Goal: Task Accomplishment & Management: Manage account settings

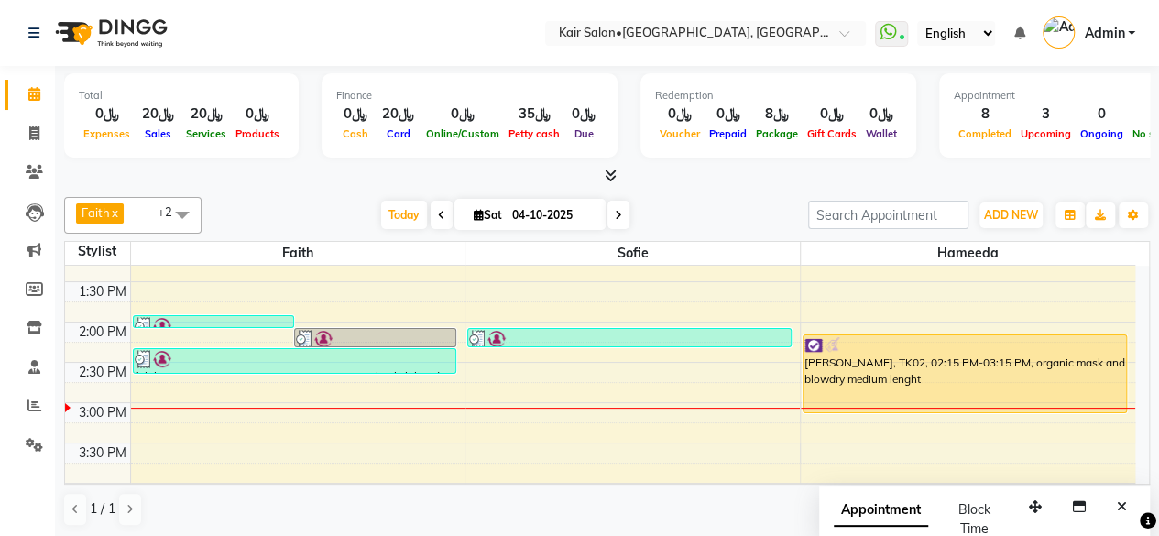
scroll to position [465, 0]
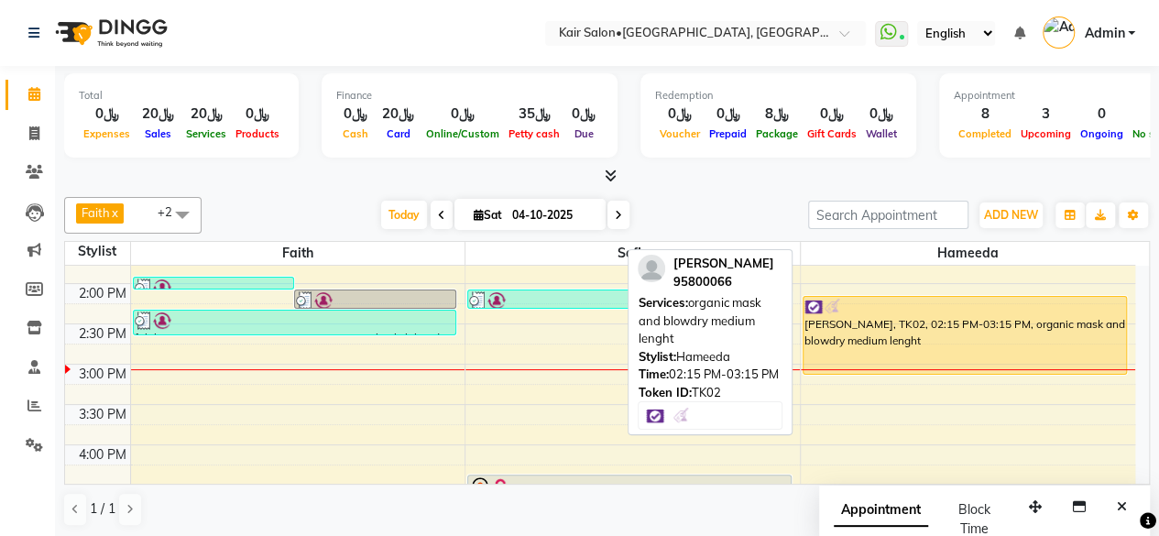
click at [980, 355] on div "[PERSON_NAME], TK02, 02:15 PM-03:15 PM, organic mask and blowdry medium lenght" at bounding box center [964, 335] width 322 height 77
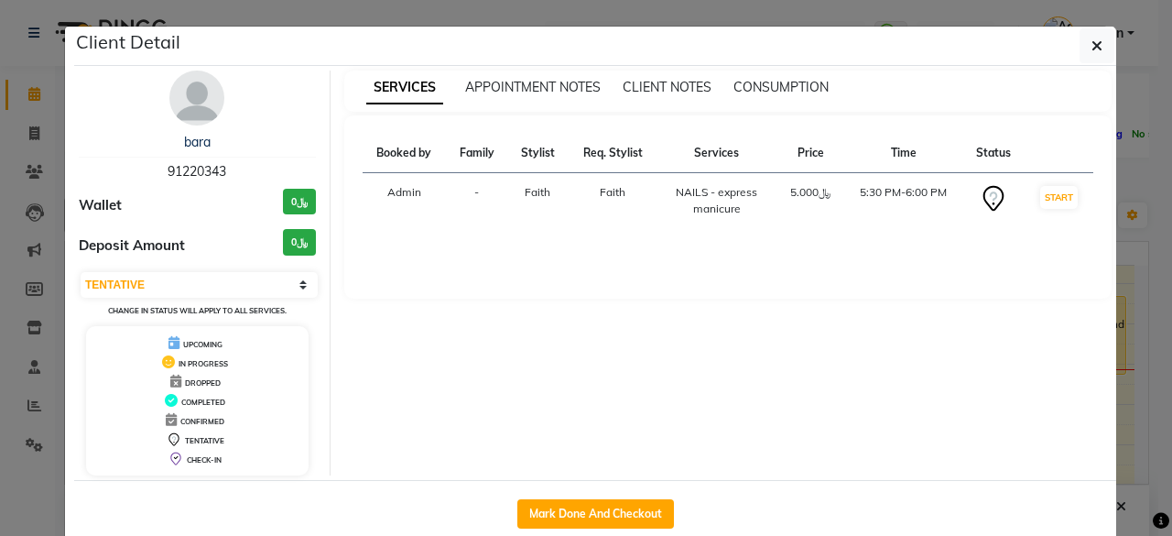
select select "1"
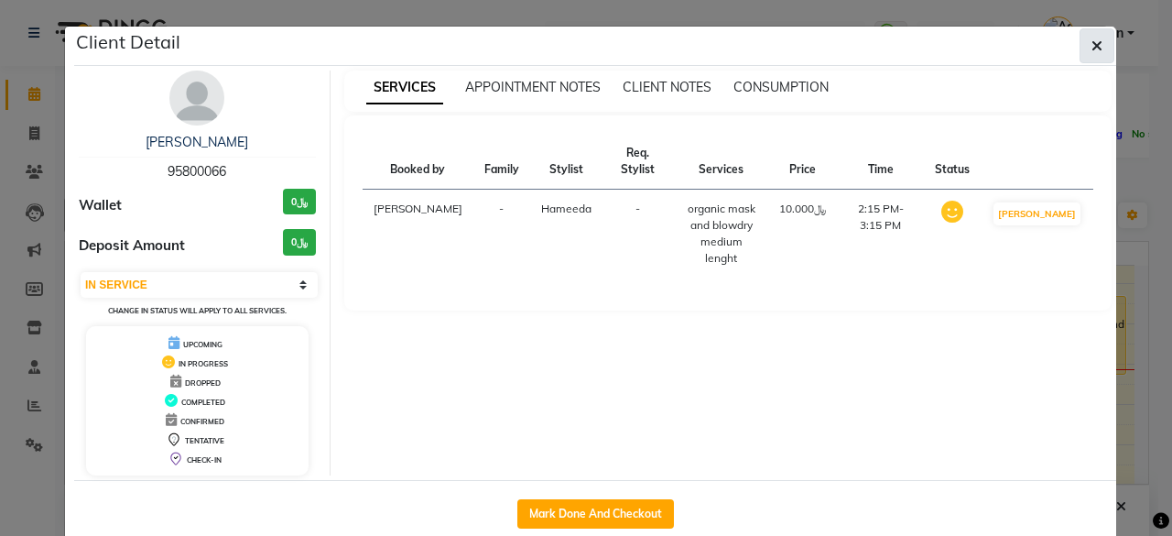
click at [1094, 45] on icon "button" at bounding box center [1097, 45] width 11 height 15
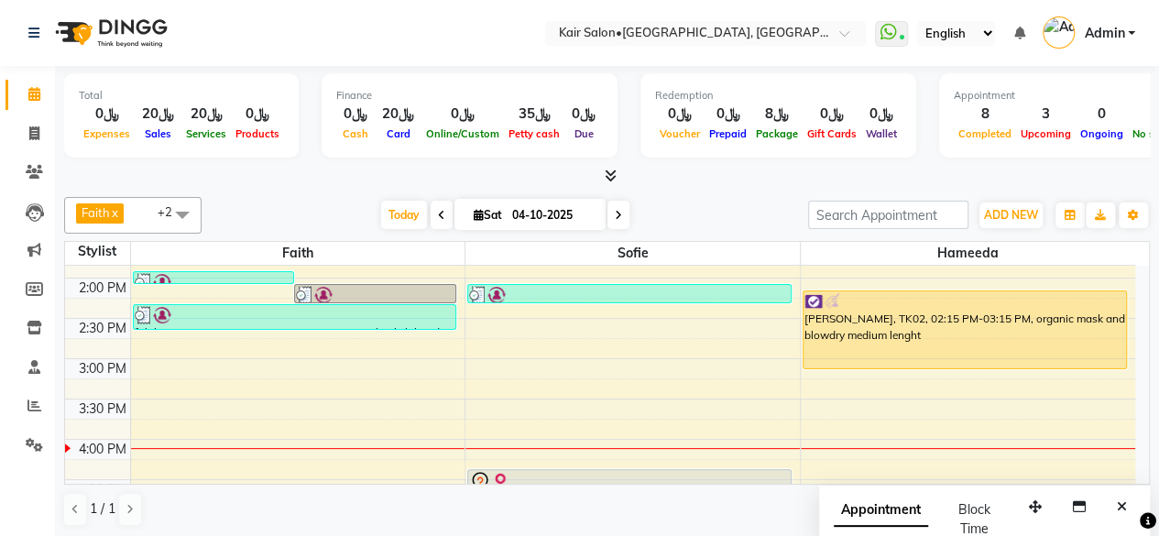
scroll to position [652, 0]
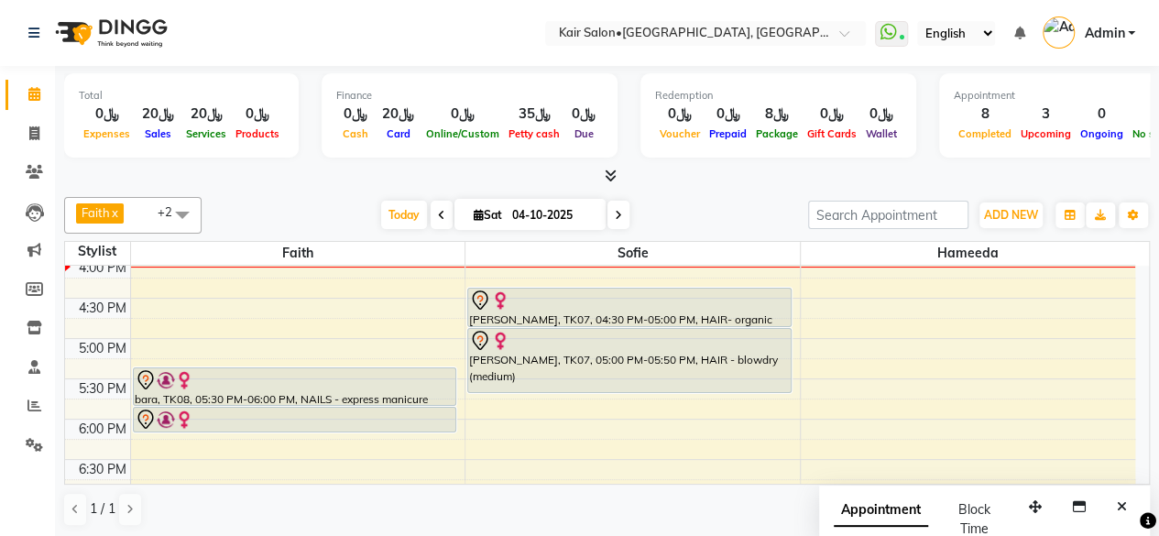
click at [824, 347] on div "8:00 AM 8:30 AM 9:00 AM 9:30 AM 10:00 AM 10:30 AM 11:00 AM 11:30 AM 12:00 PM 12…" at bounding box center [600, 257] width 1070 height 1289
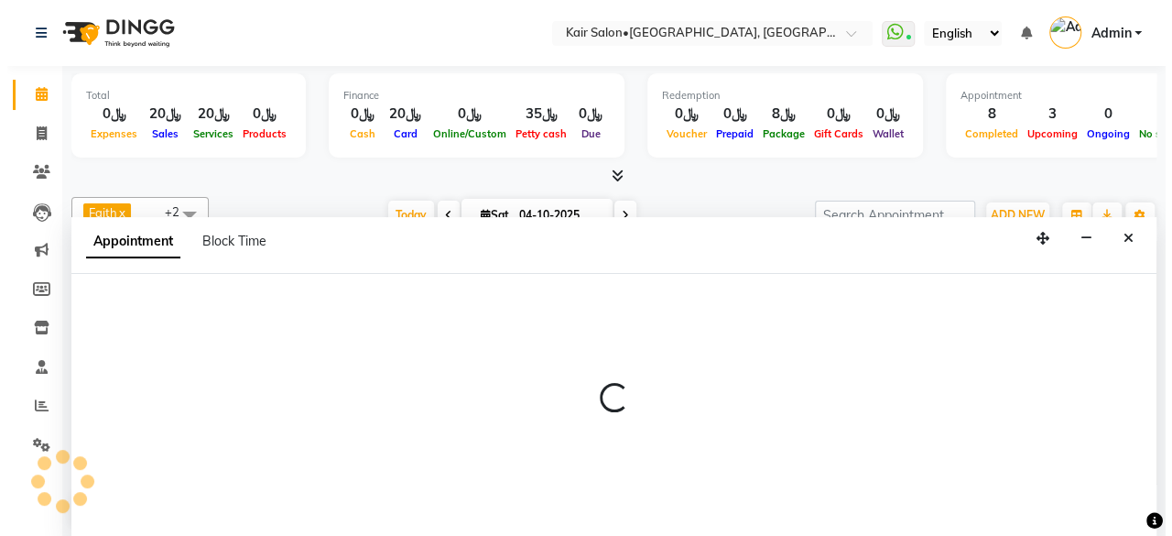
scroll to position [0, 0]
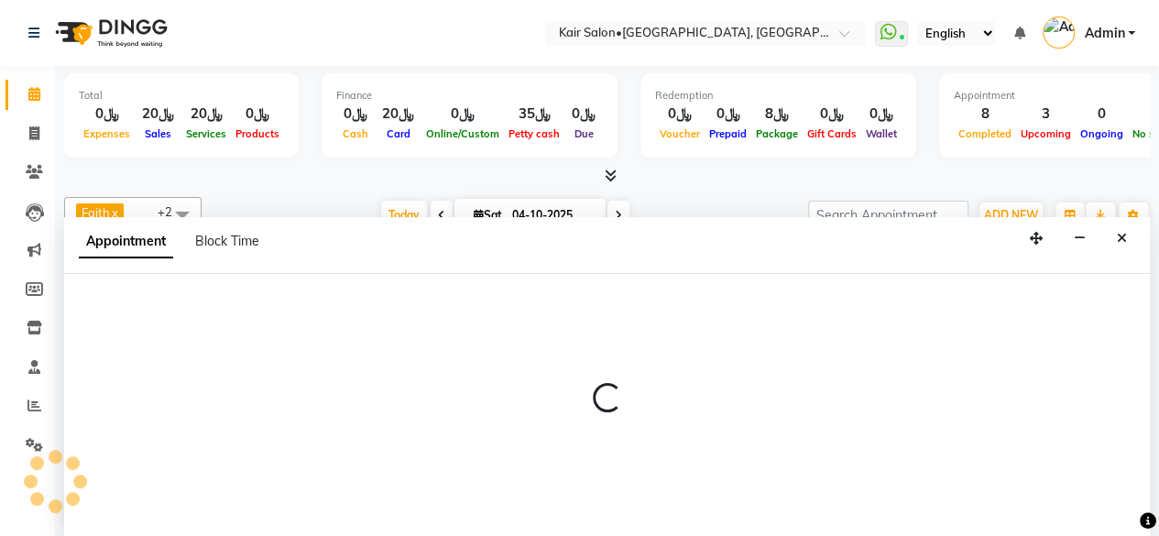
select select "66378"
select select "1035"
select select "tentative"
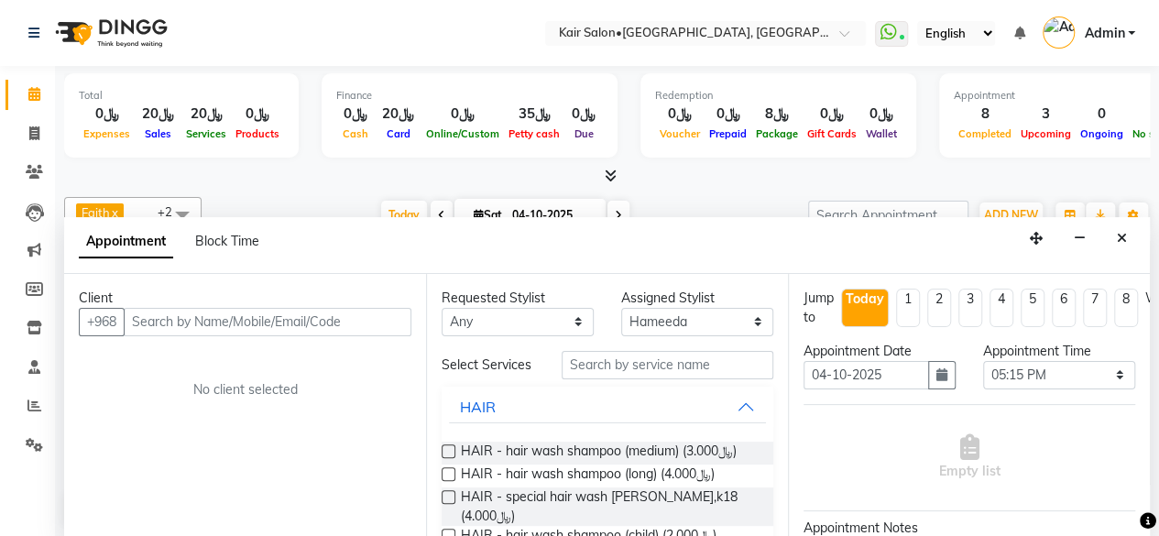
click at [387, 313] on input "text" at bounding box center [268, 322] width 288 height 28
click at [390, 319] on input "text" at bounding box center [268, 322] width 288 height 28
type input "s"
type input "98792777"
click at [387, 318] on span "Add Client" at bounding box center [373, 321] width 61 height 16
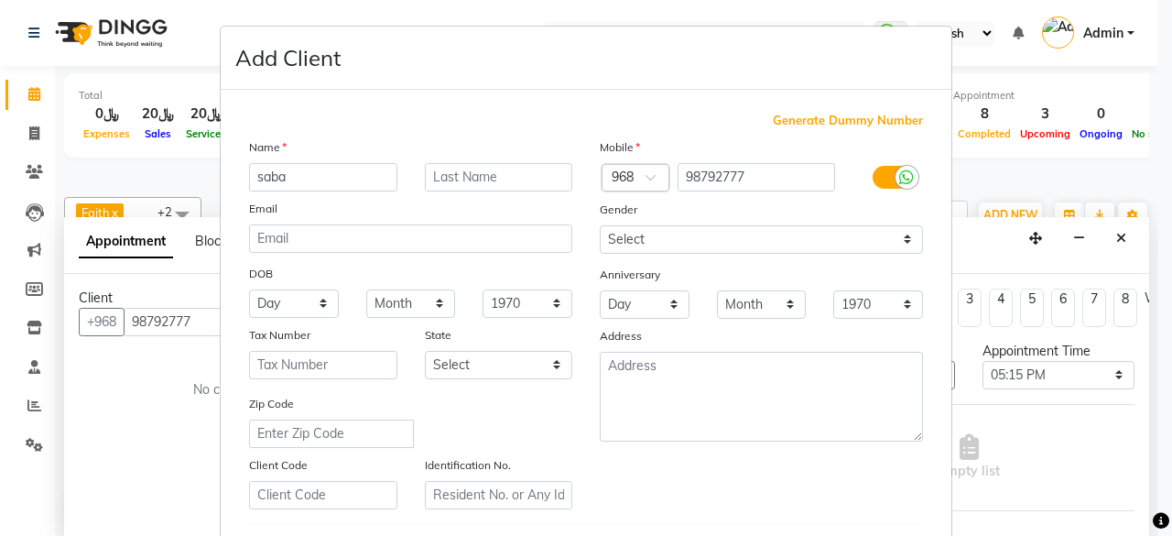
type input "saba"
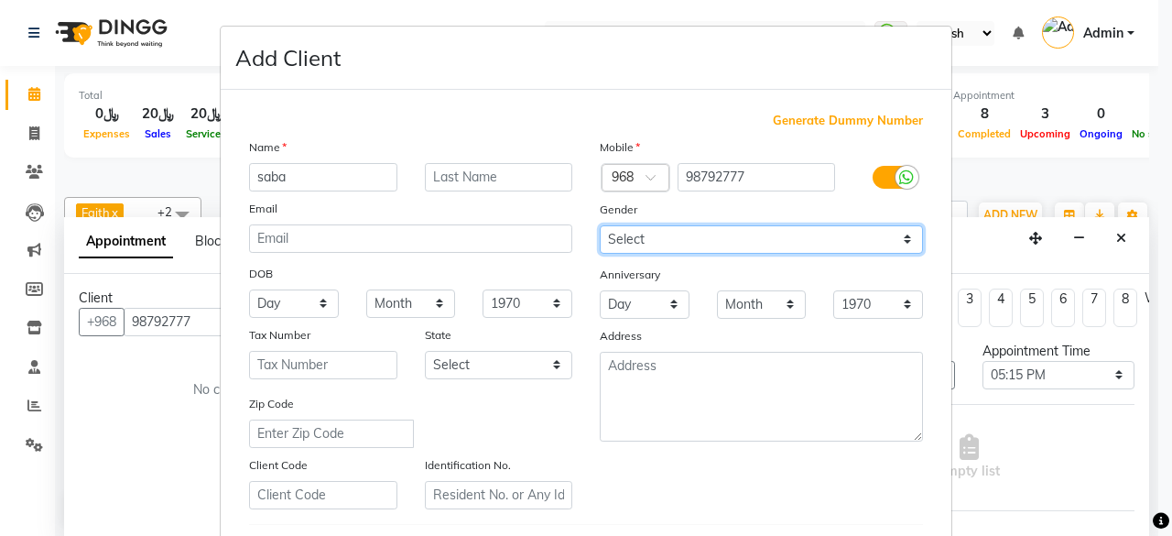
click at [901, 235] on select "Select [DEMOGRAPHIC_DATA] [DEMOGRAPHIC_DATA] Other Prefer Not To Say" at bounding box center [761, 239] width 323 height 28
select select "[DEMOGRAPHIC_DATA]"
click at [600, 225] on select "Select [DEMOGRAPHIC_DATA] [DEMOGRAPHIC_DATA] Other Prefer Not To Say" at bounding box center [761, 239] width 323 height 28
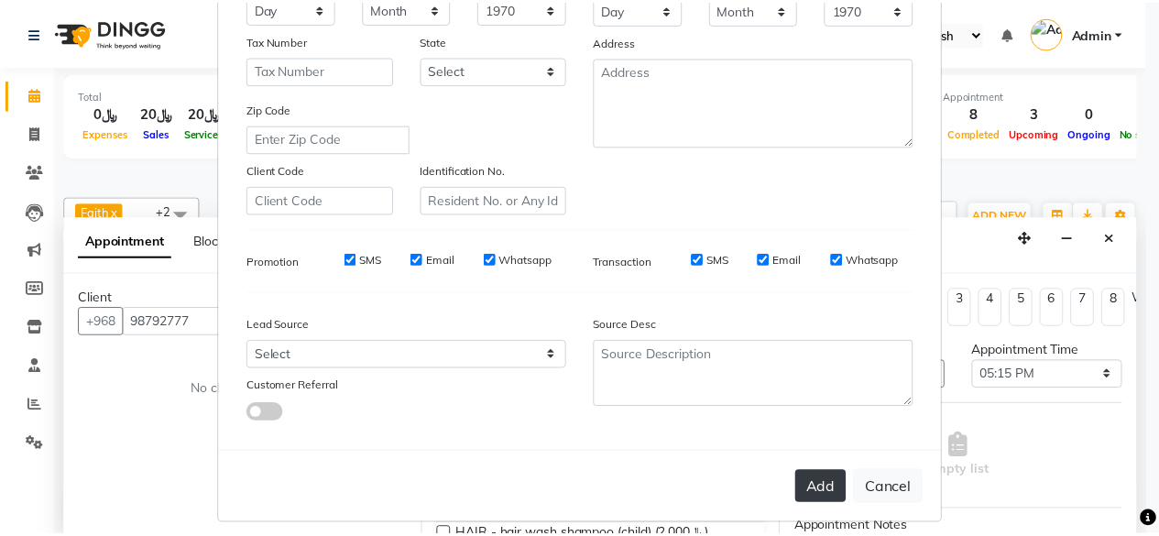
scroll to position [306, 0]
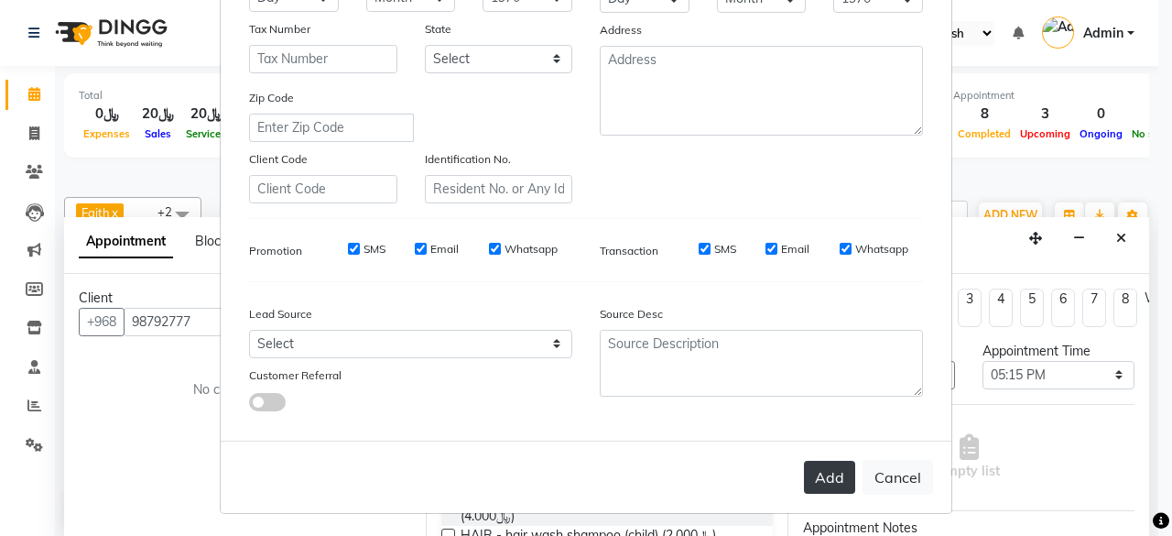
click at [826, 475] on button "Add" at bounding box center [829, 477] width 51 height 33
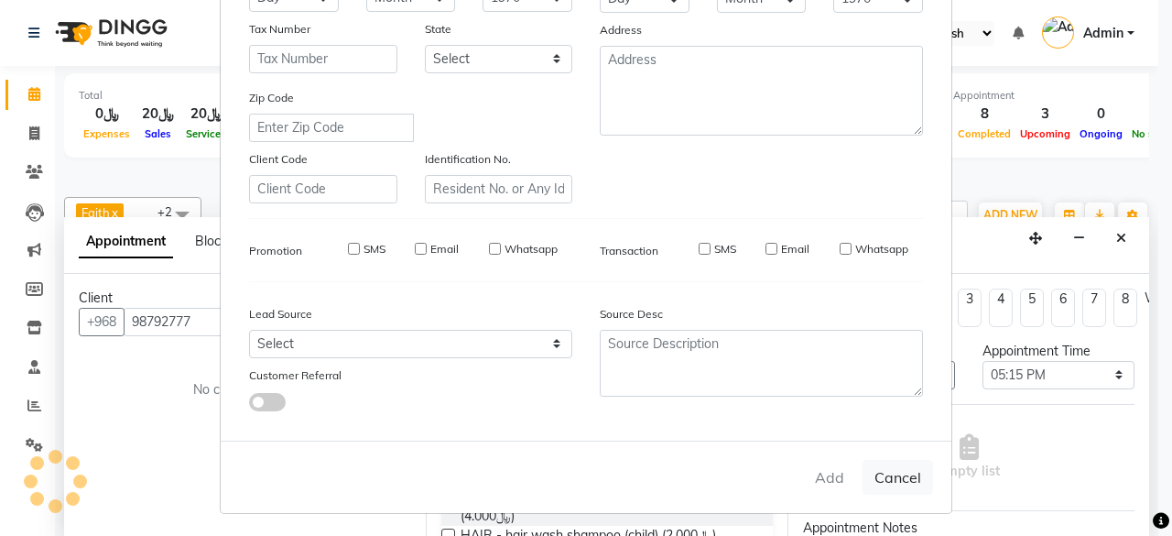
select select
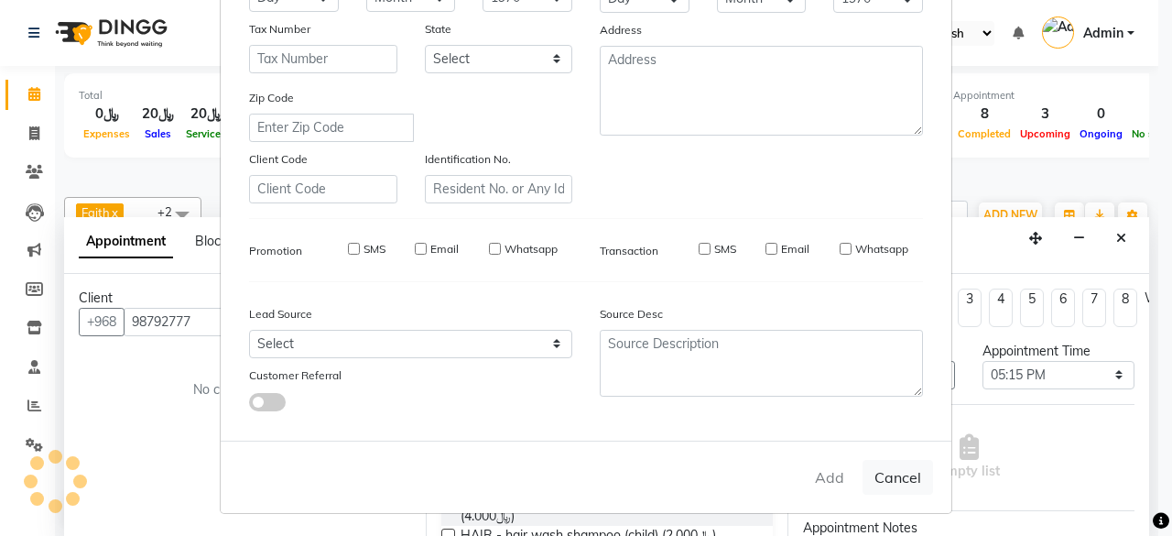
select select
checkbox input "false"
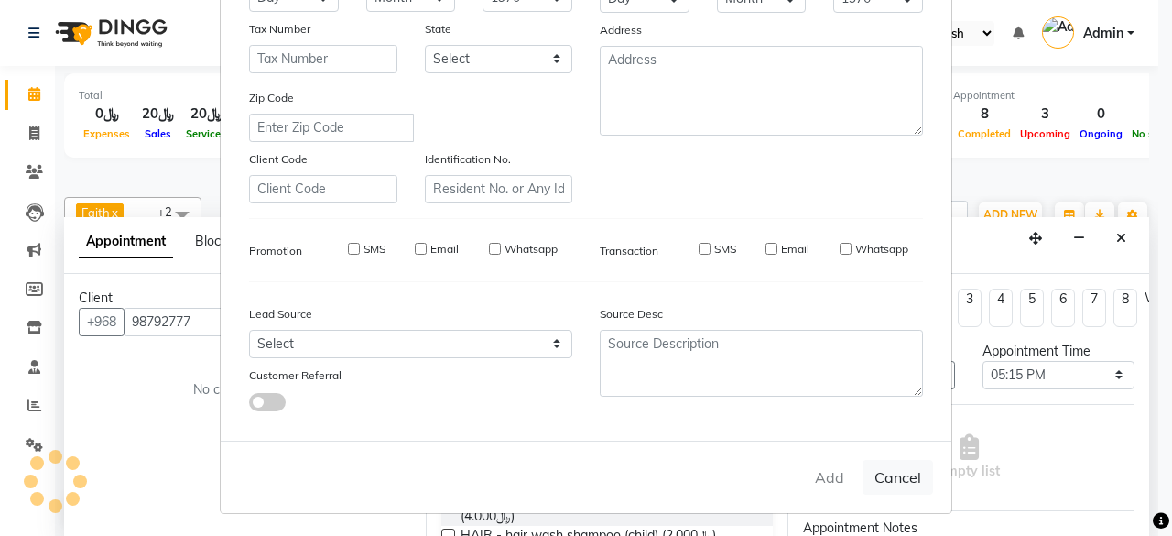
checkbox input "false"
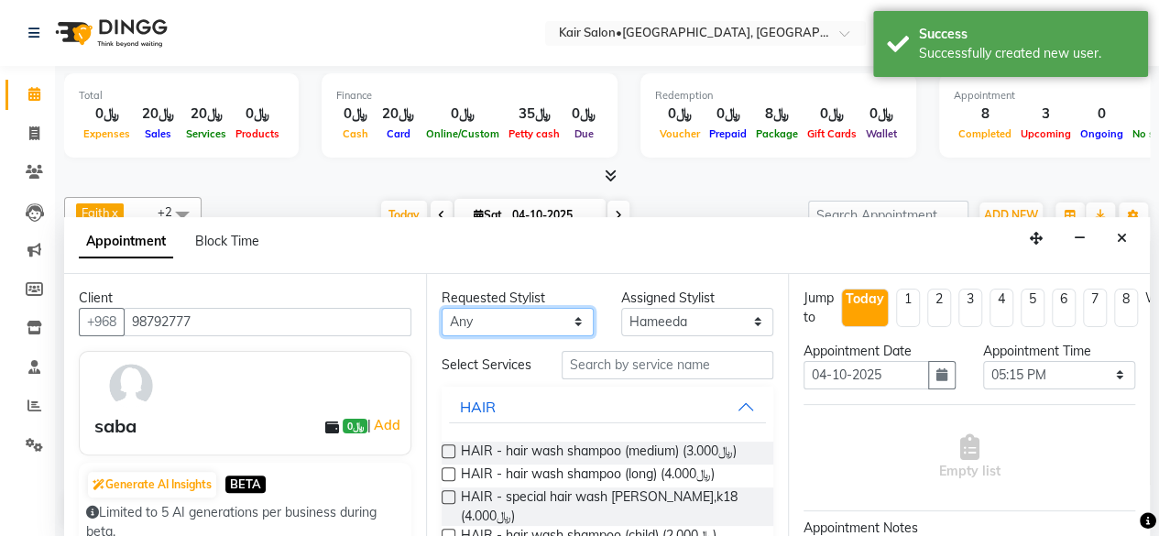
click at [570, 319] on select "Any Faith HABSATBEE [PERSON_NAME] Madam [PERSON_NAME] Madam [PERSON_NAME] Madam…" at bounding box center [517, 322] width 152 height 28
select select "66378"
click at [441, 308] on select "Any Faith HABSATBEE [PERSON_NAME] Madam [PERSON_NAME] Madam [PERSON_NAME] Madam…" at bounding box center [517, 322] width 152 height 28
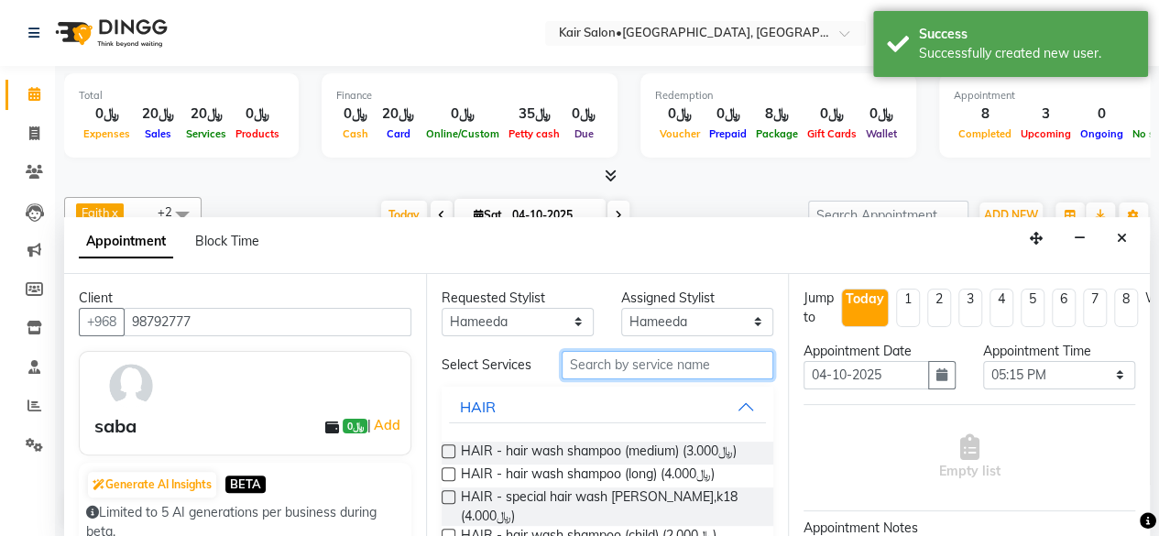
click at [623, 369] on input "text" at bounding box center [667, 365] width 212 height 28
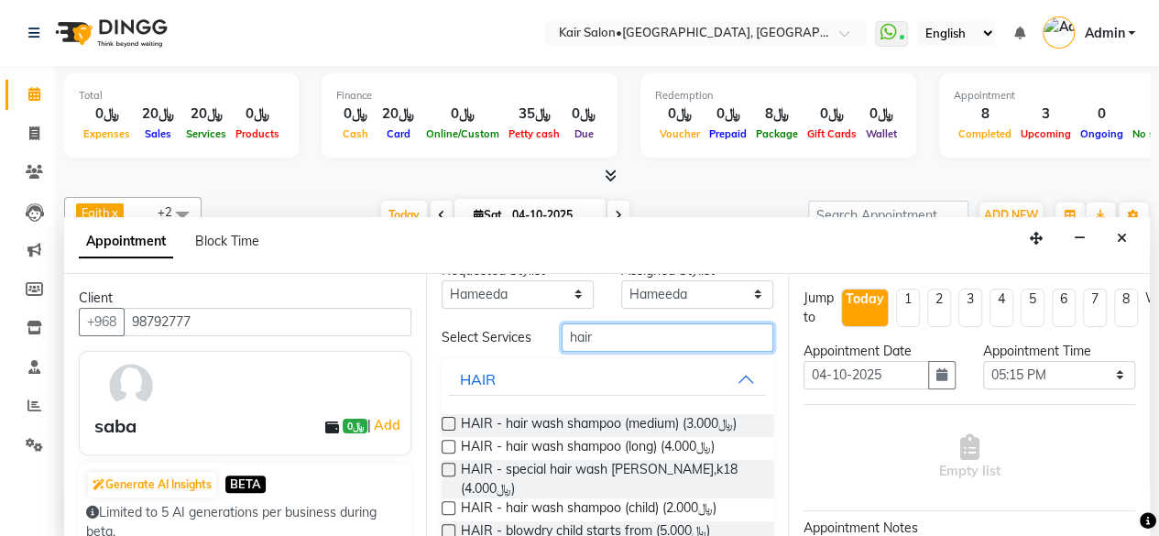
scroll to position [0, 0]
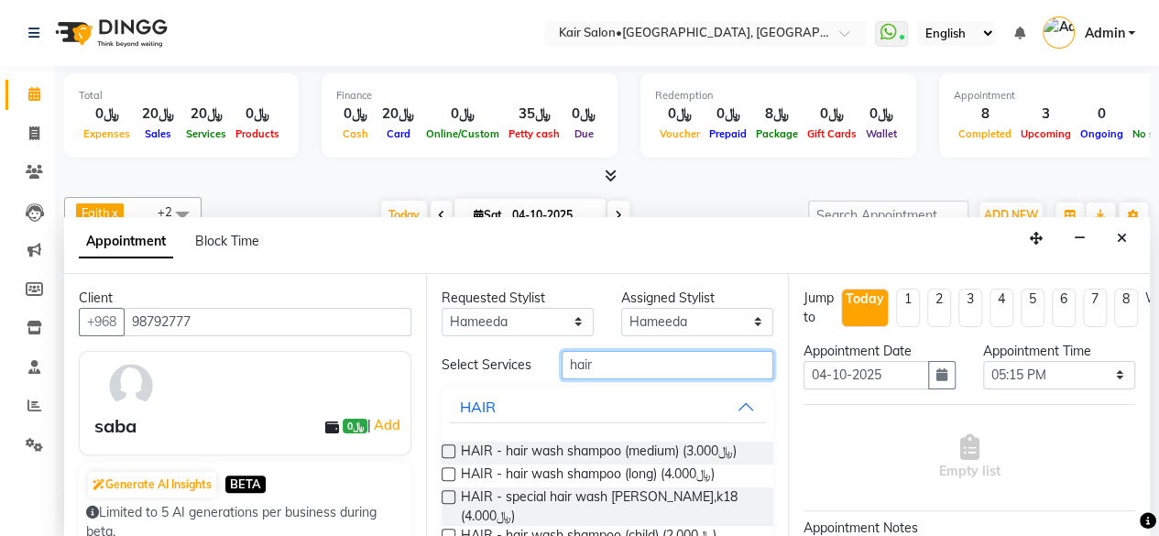
click at [616, 363] on input "hair" at bounding box center [667, 365] width 212 height 28
type input "h"
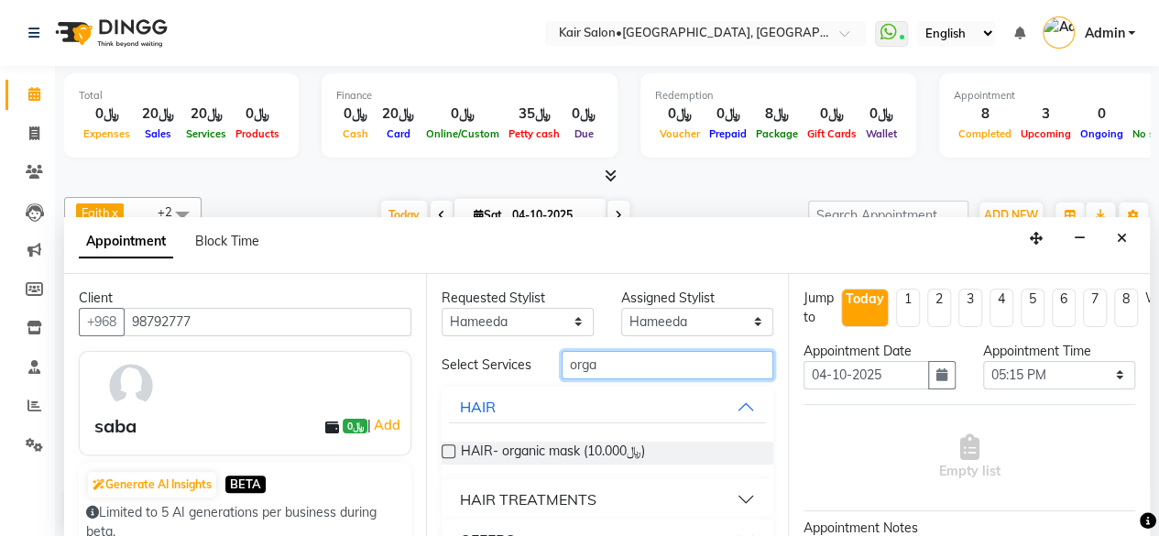
type input "orga"
click at [447, 458] on label at bounding box center [448, 451] width 14 height 14
click at [447, 459] on input "checkbox" at bounding box center [447, 453] width 12 height 12
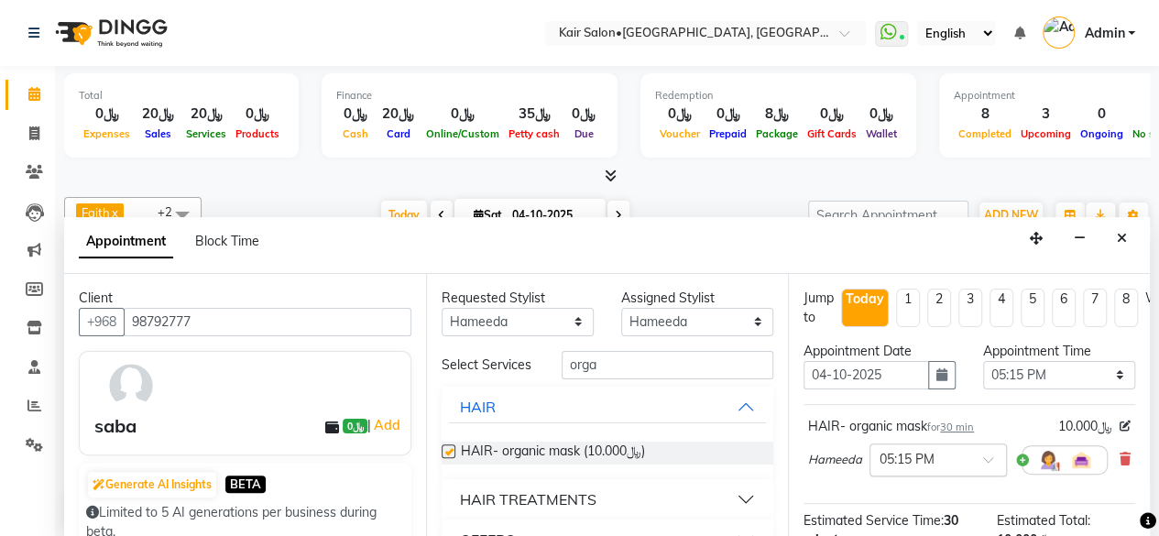
checkbox input "false"
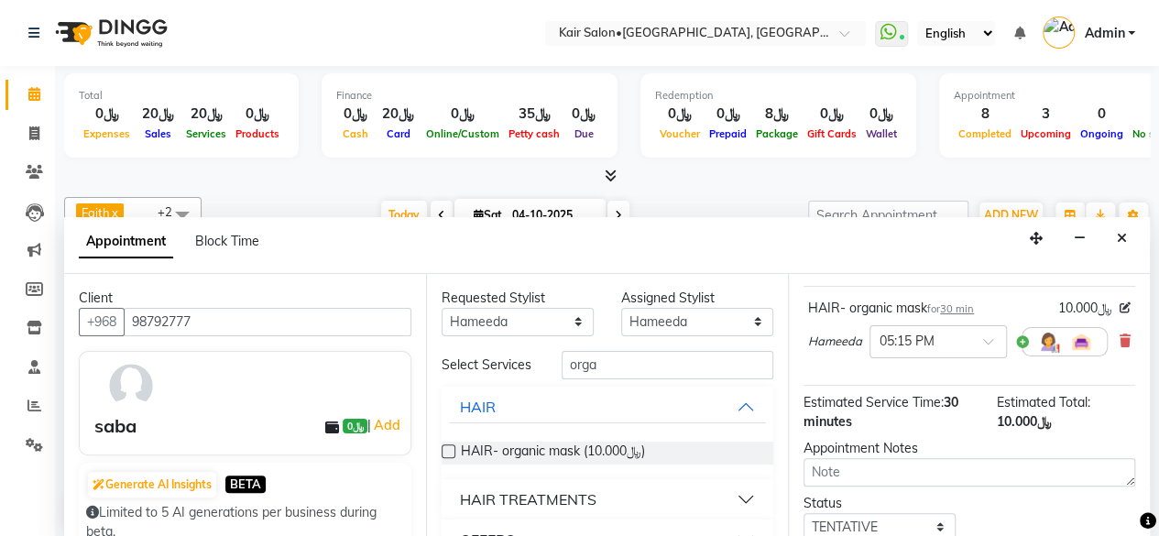
scroll to position [219, 0]
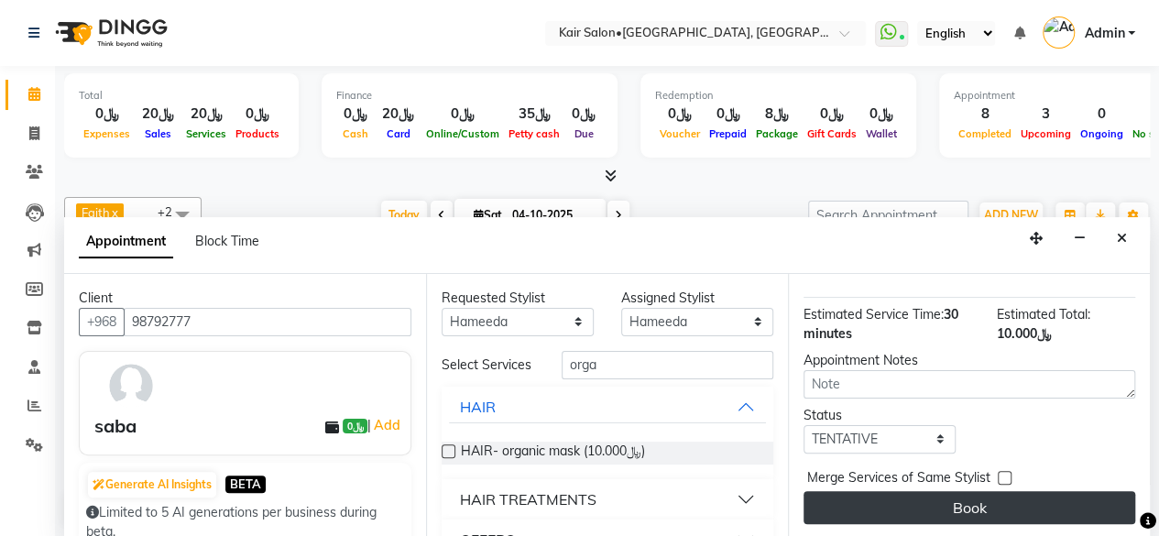
click at [961, 491] on button "Book" at bounding box center [969, 507] width 332 height 33
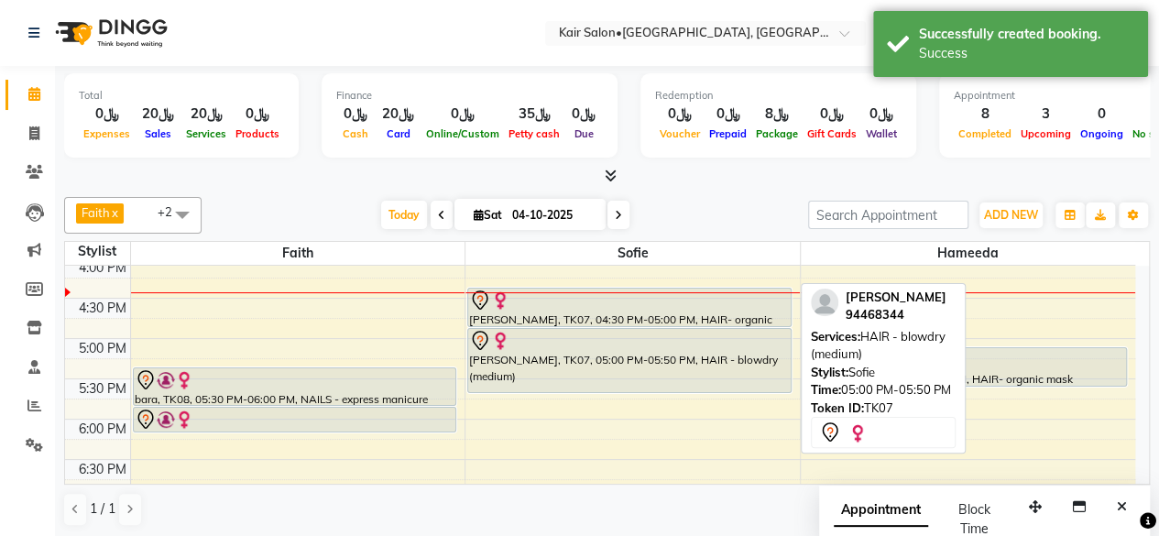
scroll to position [744, 0]
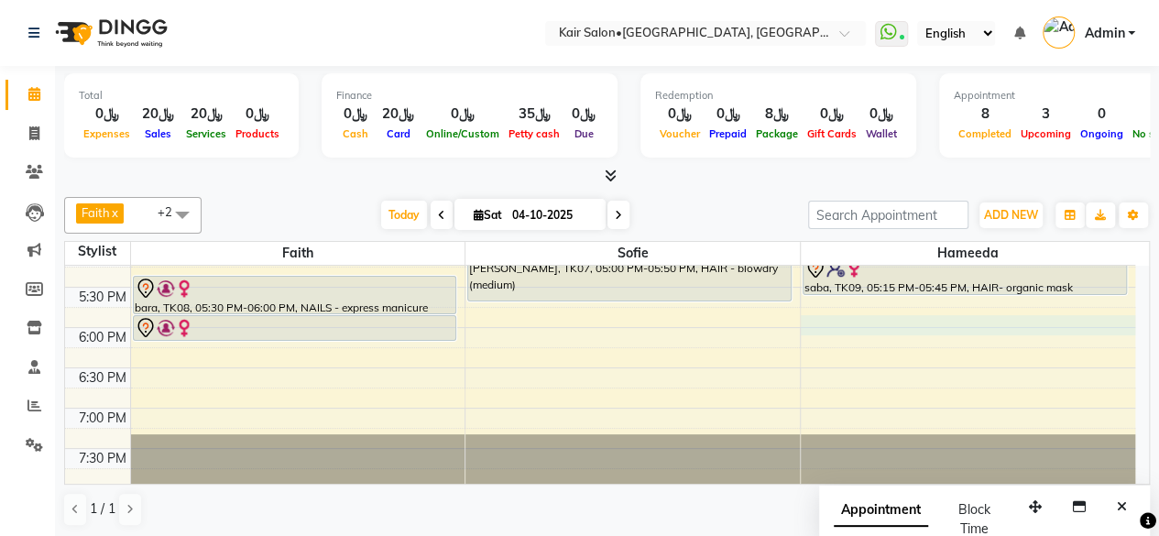
click at [824, 323] on div "8:00 AM 8:30 AM 9:00 AM 9:30 AM 10:00 AM 10:30 AM 11:00 AM 11:30 AM 12:00 PM 12…" at bounding box center [600, 166] width 1070 height 1289
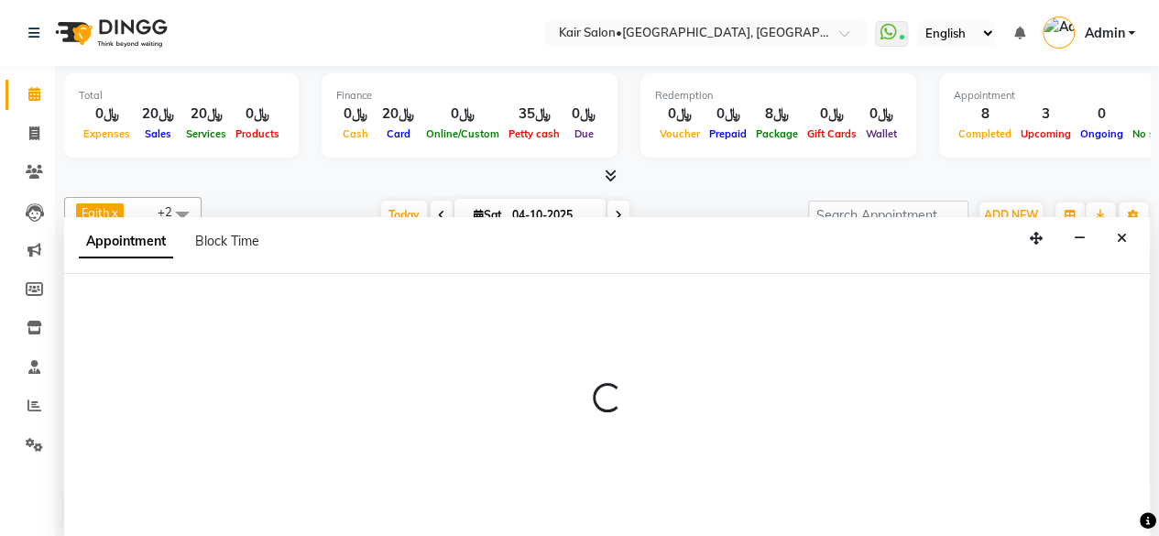
scroll to position [0, 0]
select select "66378"
select select "tentative"
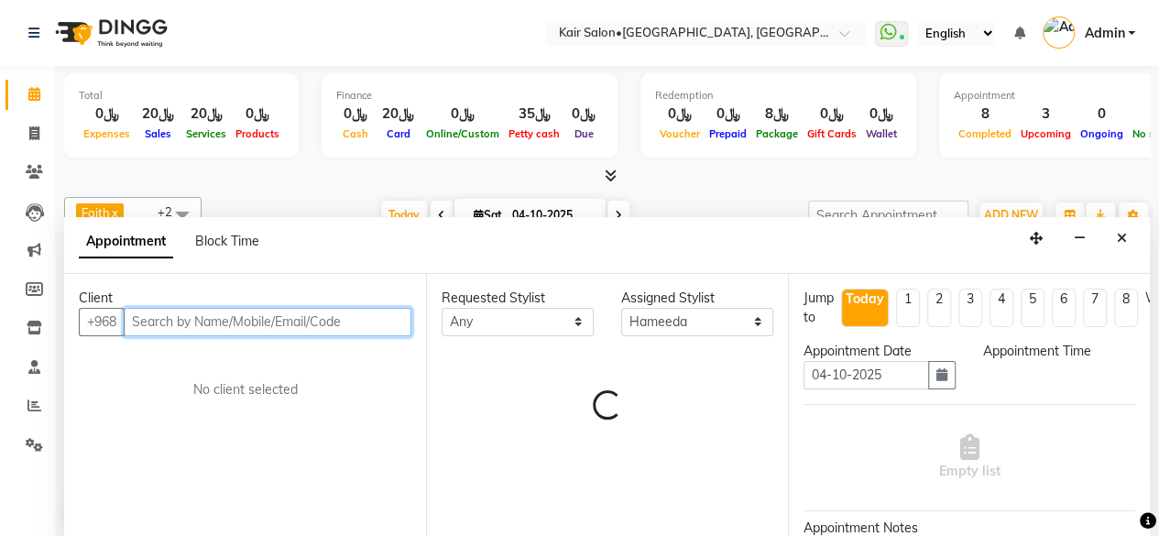
select select "1080"
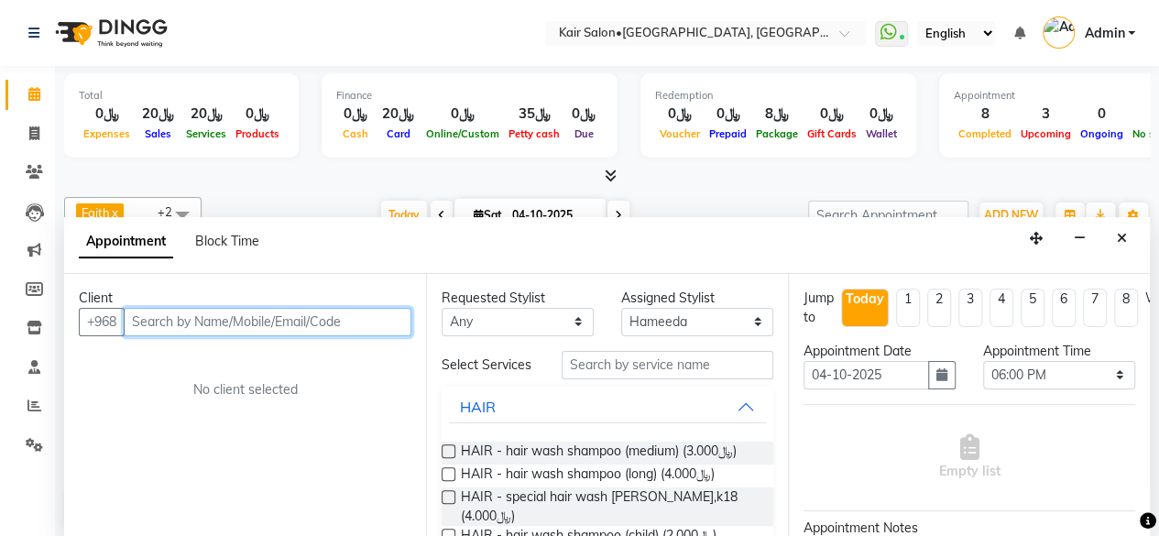
click at [259, 325] on input "text" at bounding box center [268, 322] width 288 height 28
type input "r"
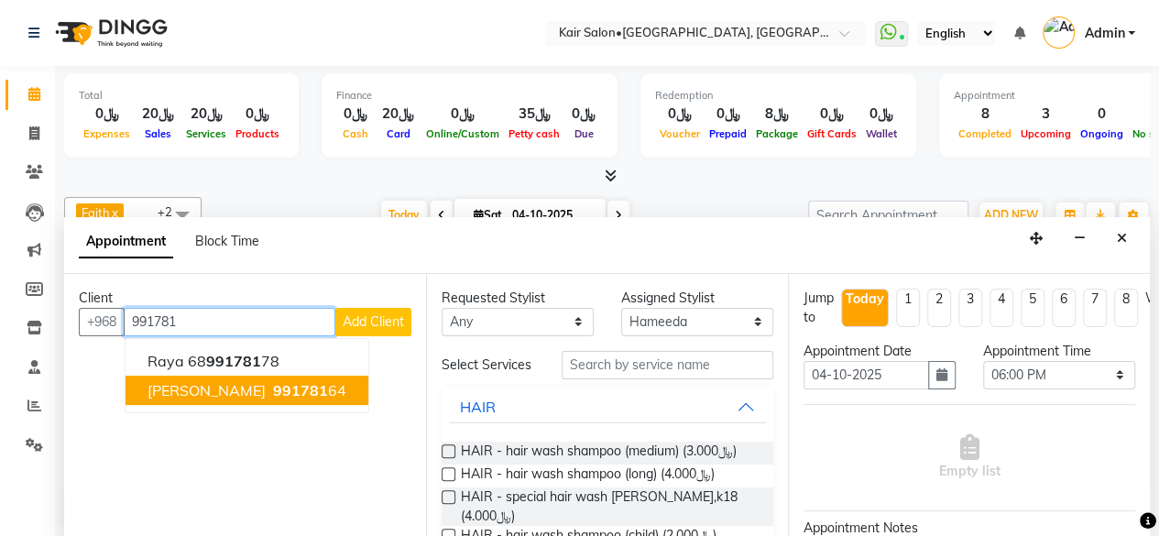
click at [293, 387] on span "991781" at bounding box center [300, 390] width 55 height 18
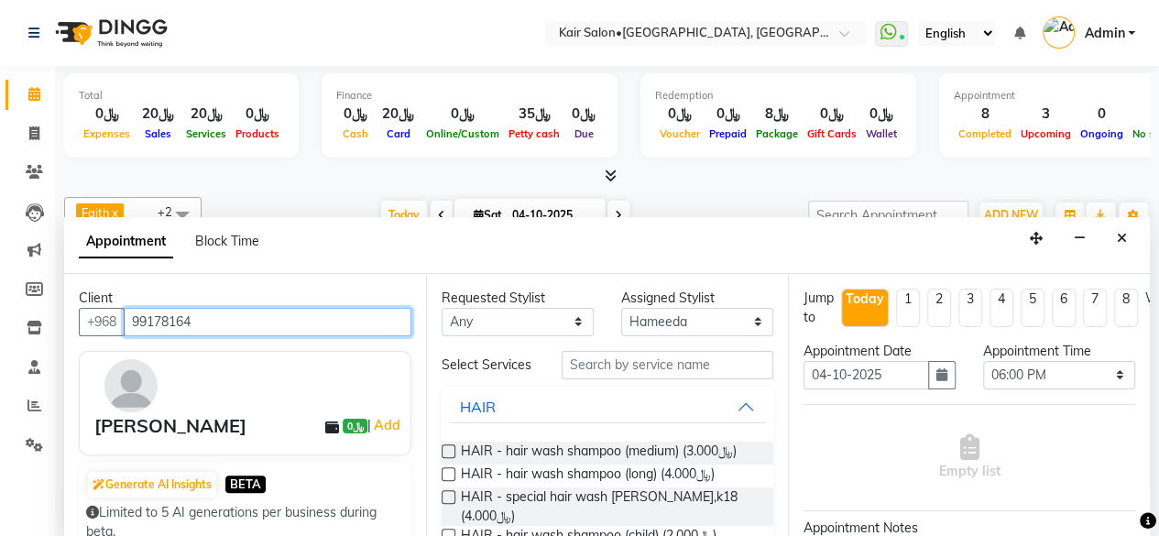
type input "99178164"
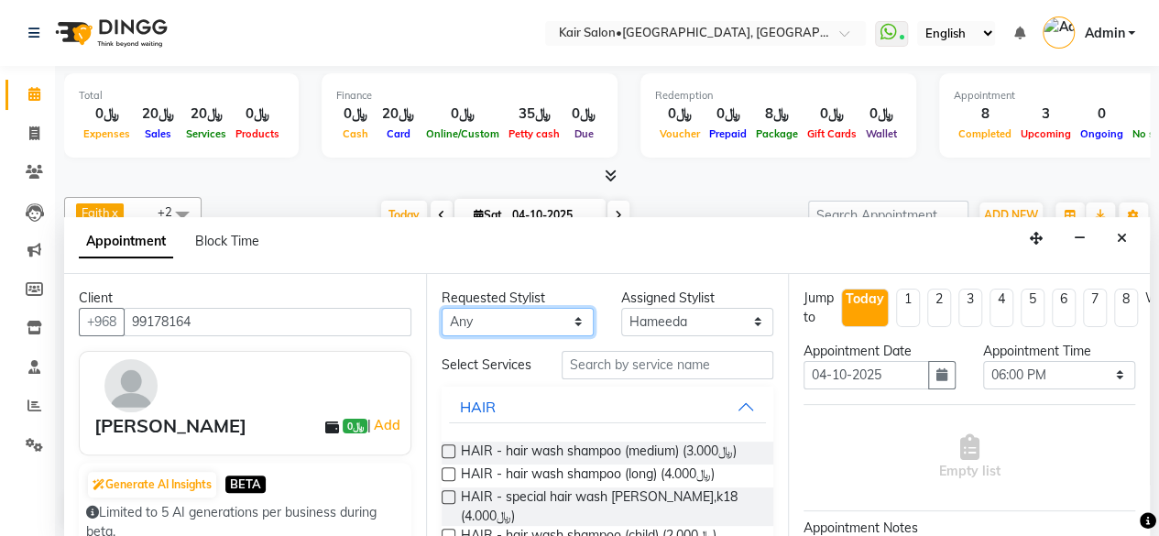
click at [566, 318] on select "Any Faith HABSATBEE [PERSON_NAME] Madam [PERSON_NAME] Madam [PERSON_NAME] Madam…" at bounding box center [517, 322] width 152 height 28
select select "66378"
click at [441, 308] on select "Any Faith HABSATBEE [PERSON_NAME] Madam [PERSON_NAME] Madam [PERSON_NAME] Madam…" at bounding box center [517, 322] width 152 height 28
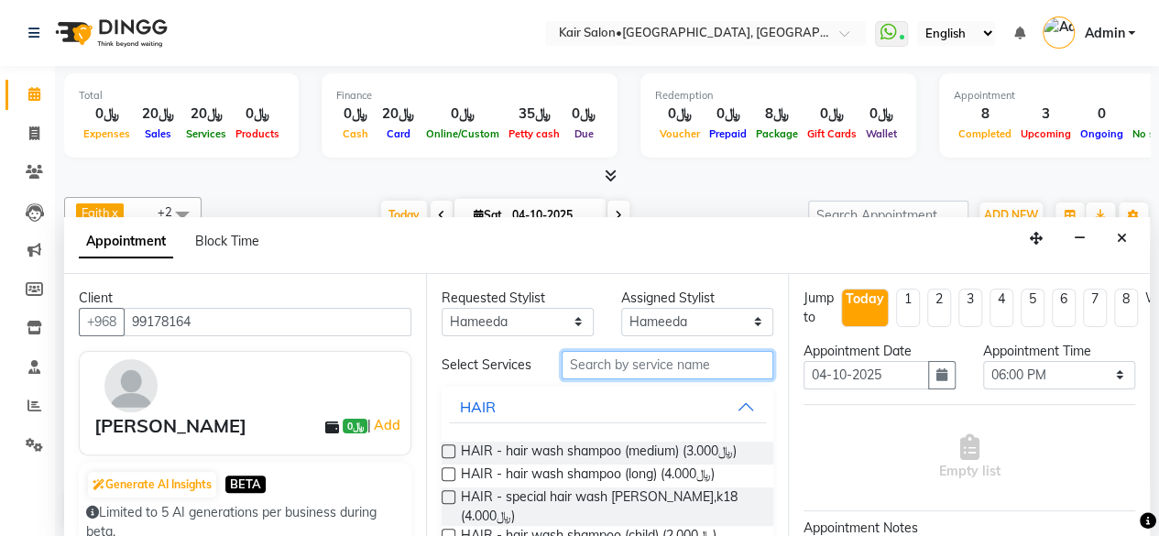
click at [652, 376] on input "text" at bounding box center [667, 365] width 212 height 28
click at [449, 458] on label at bounding box center [448, 451] width 14 height 14
click at [449, 459] on input "checkbox" at bounding box center [447, 453] width 12 height 12
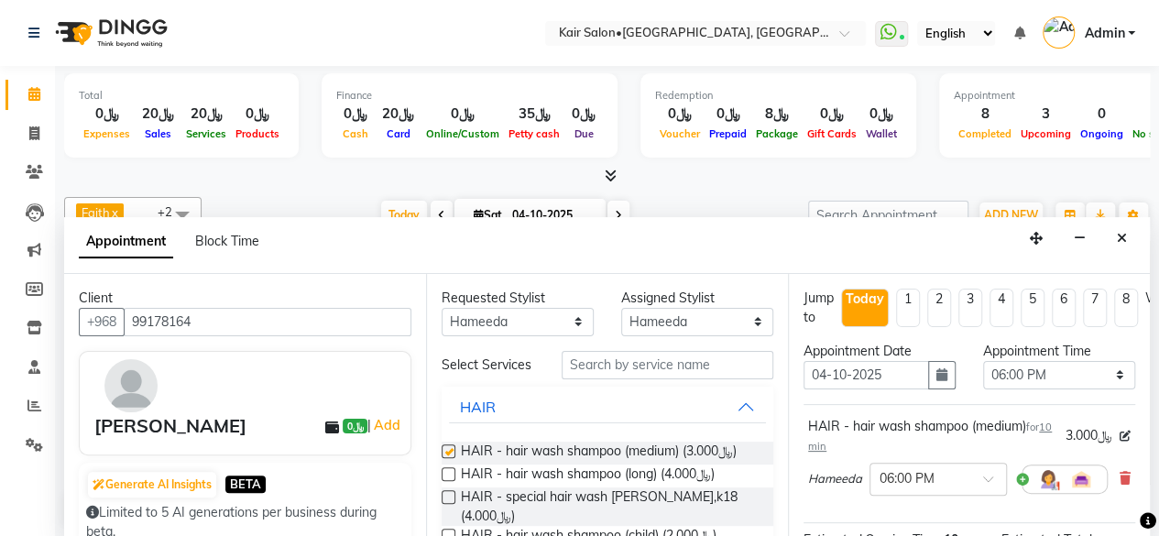
checkbox input "false"
click at [638, 369] on input "text" at bounding box center [667, 365] width 212 height 28
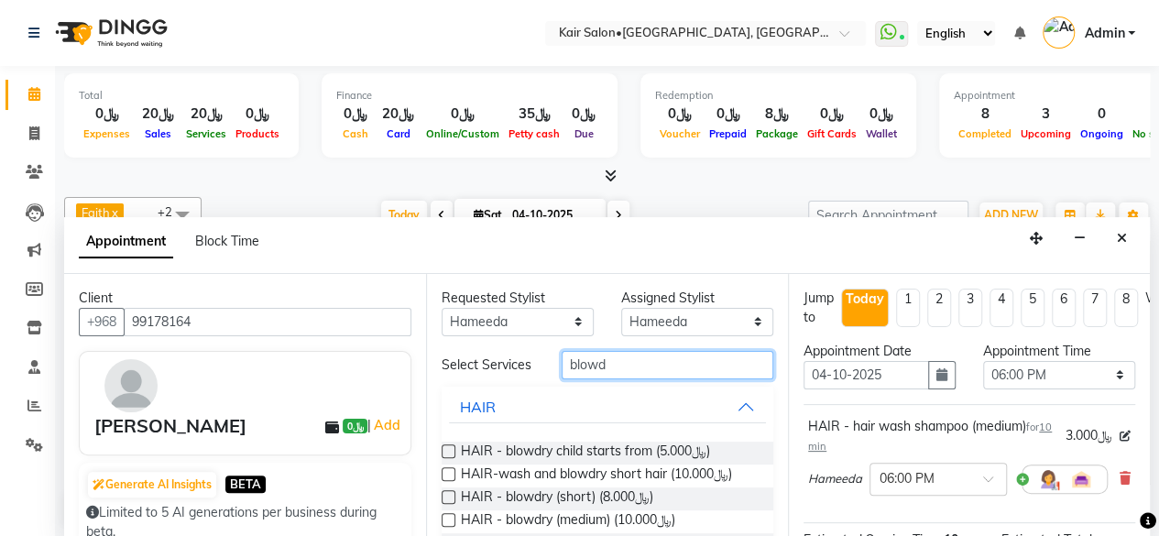
type input "blowd"
click at [445, 527] on label at bounding box center [448, 520] width 14 height 14
click at [445, 528] on input "checkbox" at bounding box center [447, 522] width 12 height 12
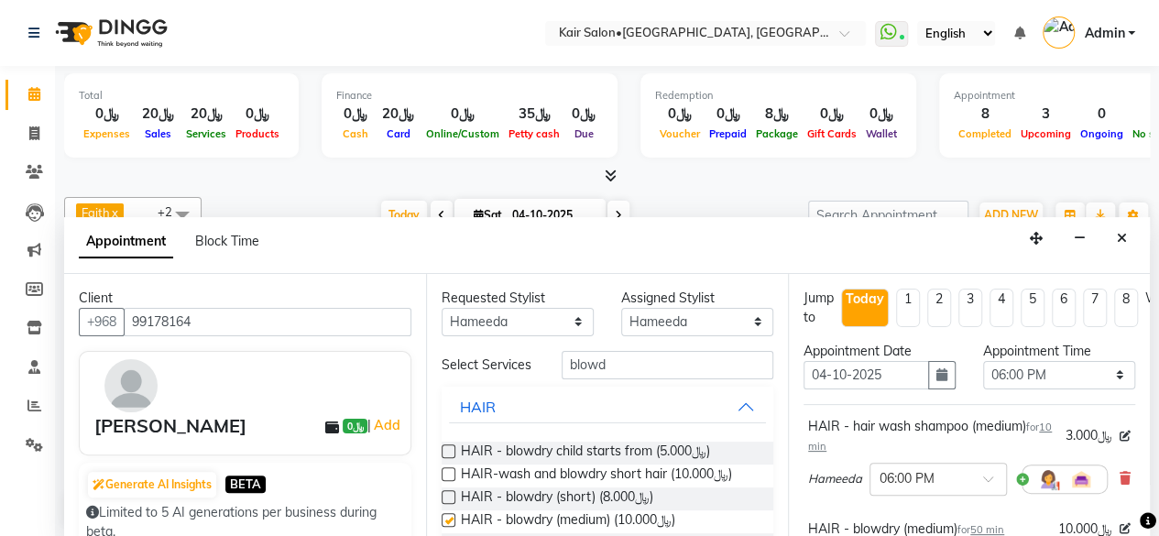
checkbox input "false"
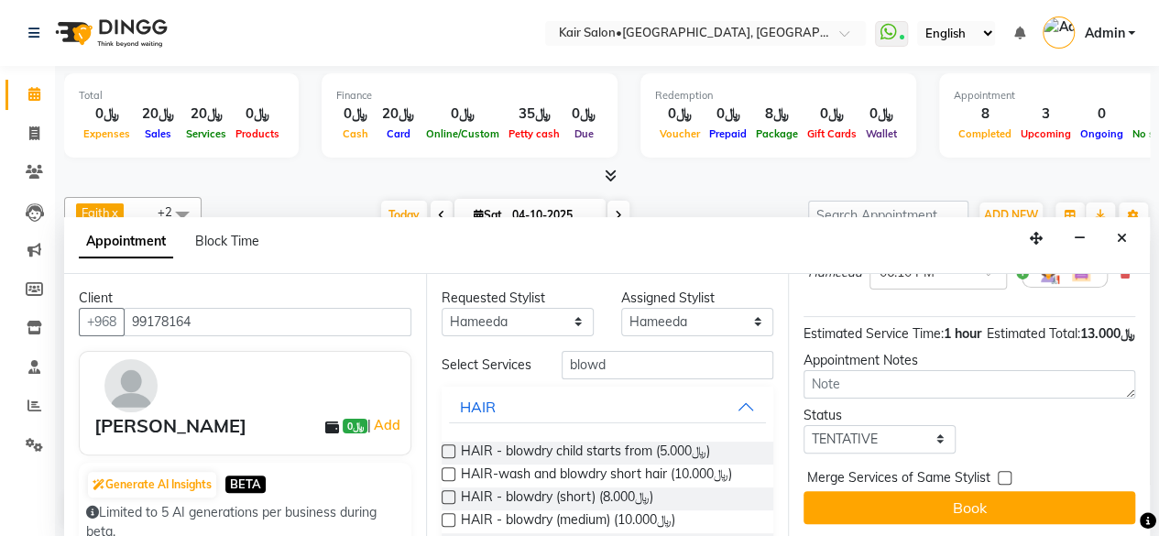
scroll to position [322, 0]
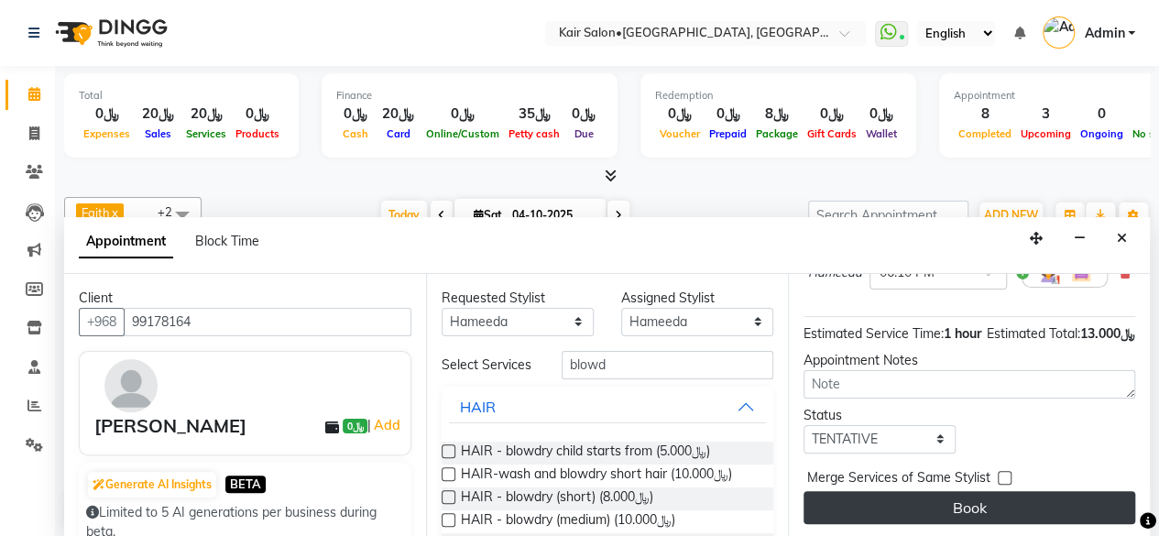
click at [1030, 492] on button "Book" at bounding box center [969, 507] width 332 height 33
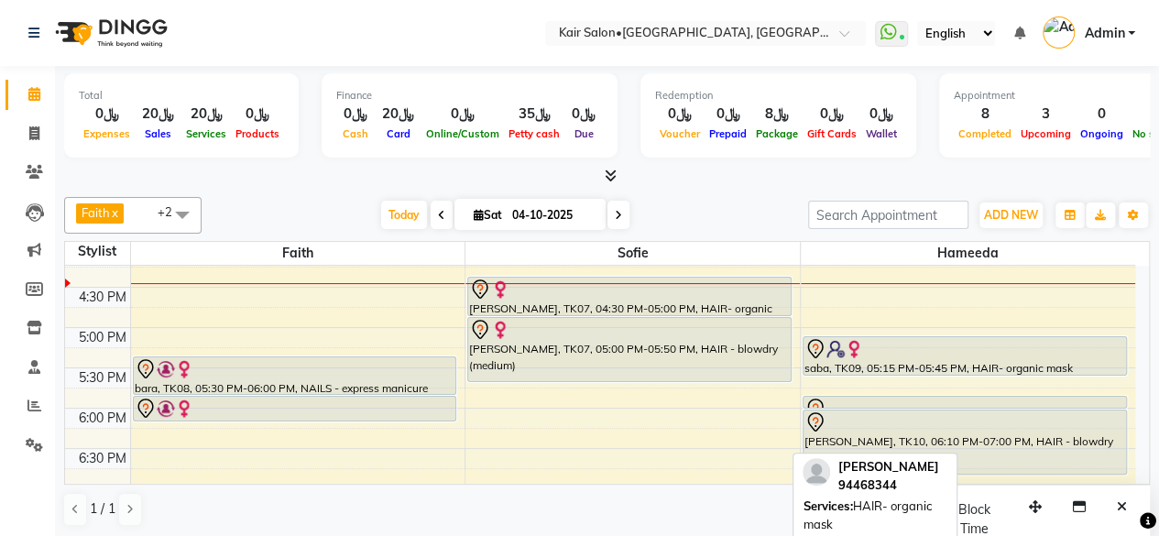
scroll to position [561, 0]
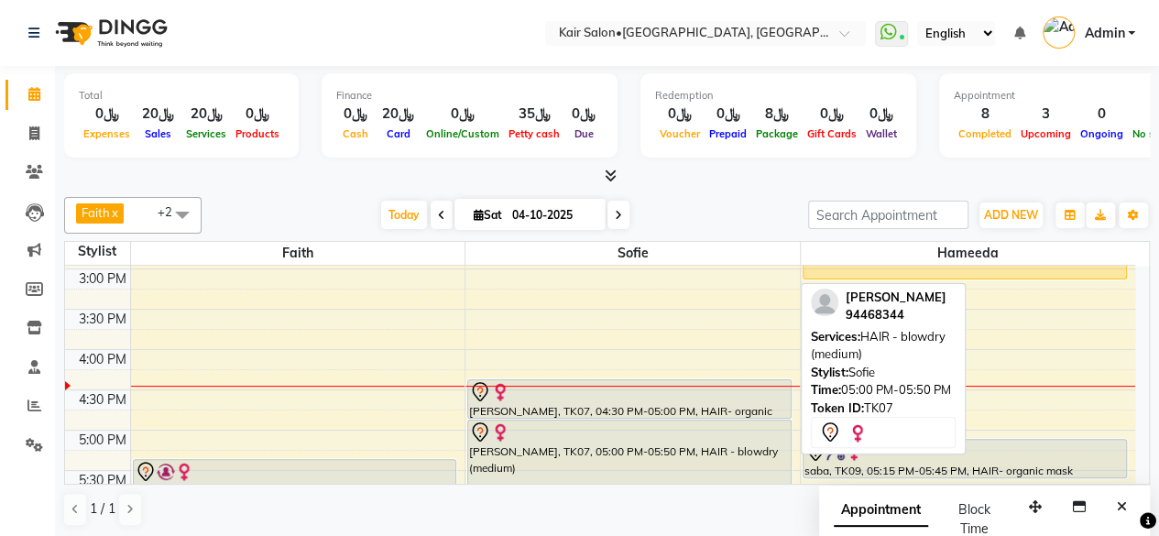
click at [656, 421] on div at bounding box center [629, 432] width 321 height 22
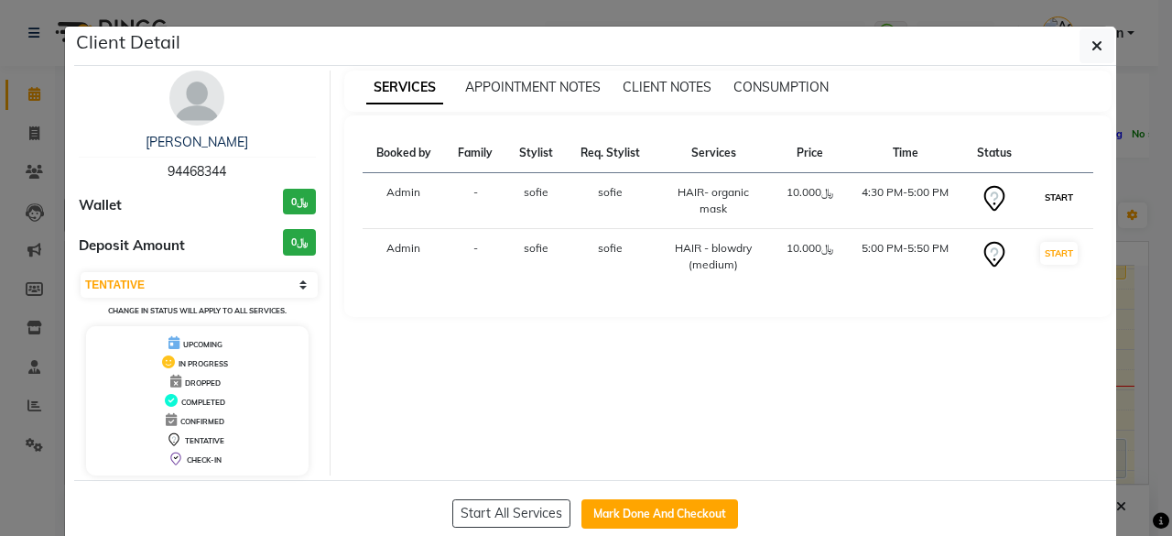
click at [1052, 193] on button "START" at bounding box center [1060, 197] width 38 height 23
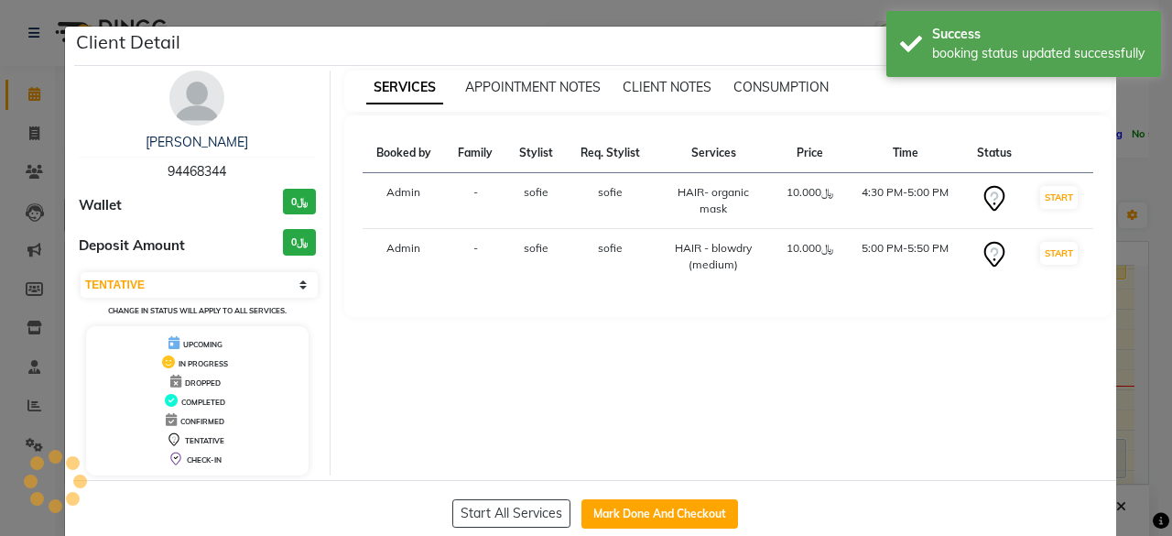
select select "select"
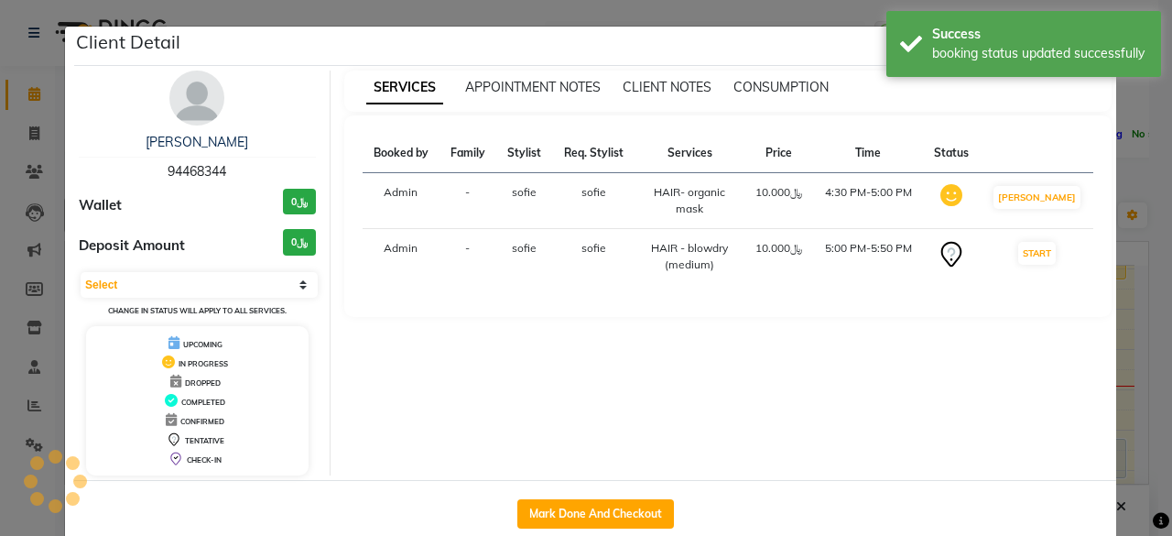
click at [1125, 203] on ngb-modal-window "Client Detail Saja Al Balushi 94468344 Wallet ﷼0 Deposit Amount ﷼0 Select IN SE…" at bounding box center [586, 268] width 1172 height 536
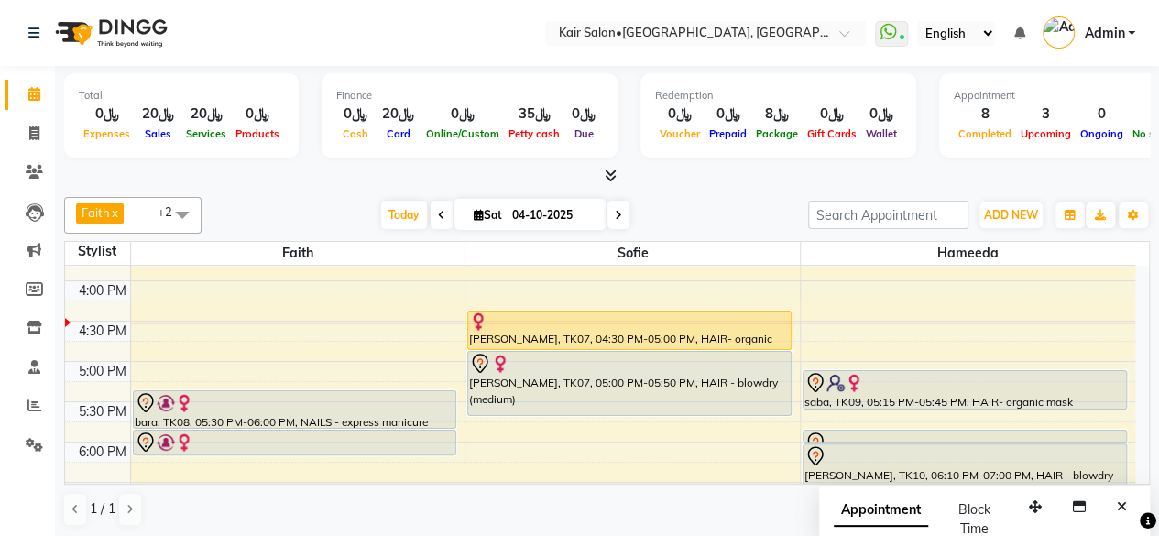
scroll to position [592, 0]
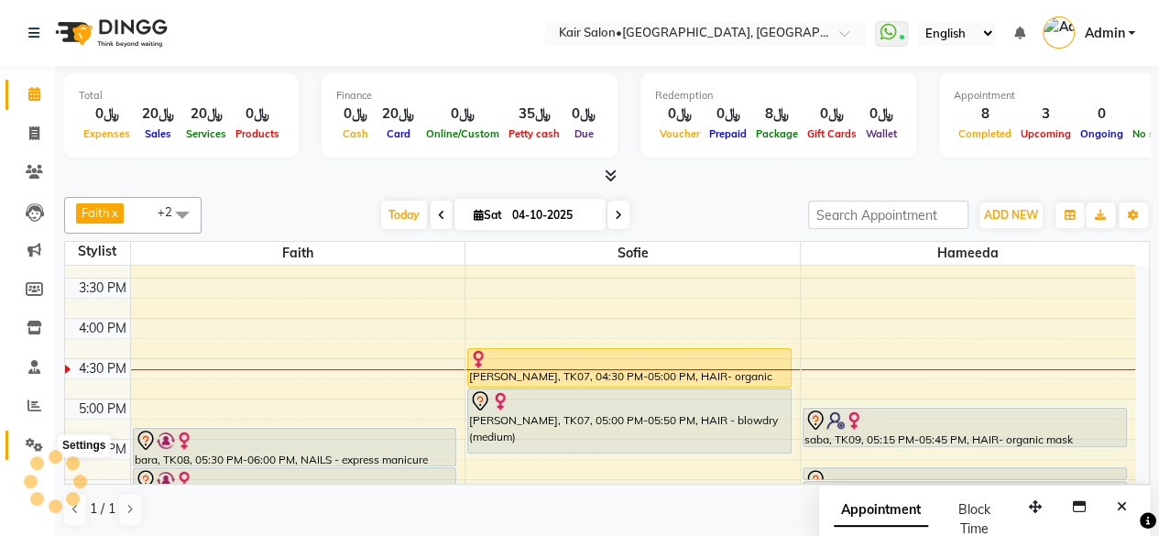
click at [29, 446] on icon at bounding box center [34, 445] width 17 height 14
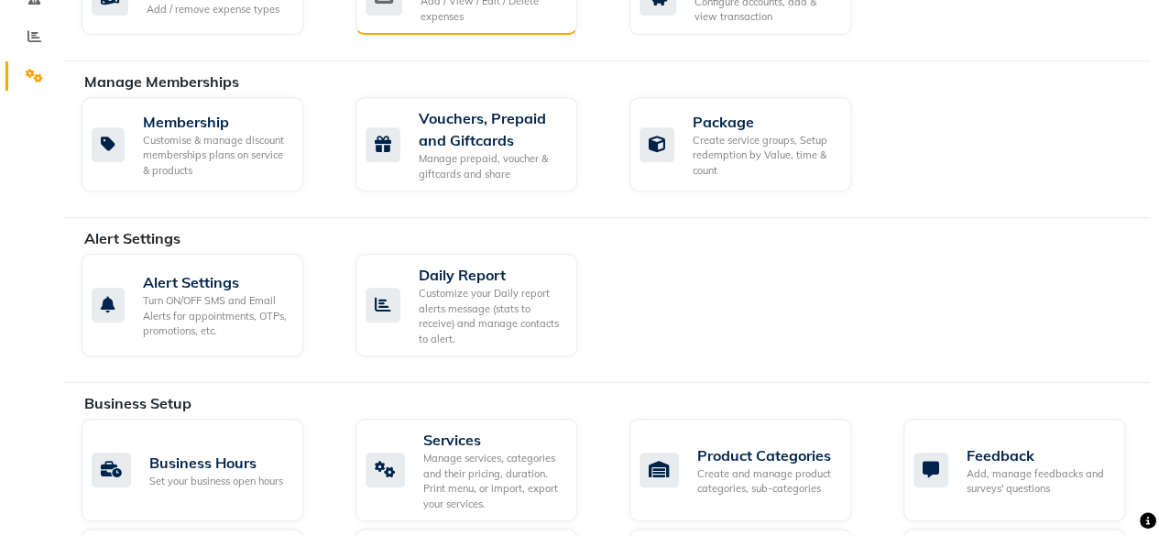
scroll to position [94, 0]
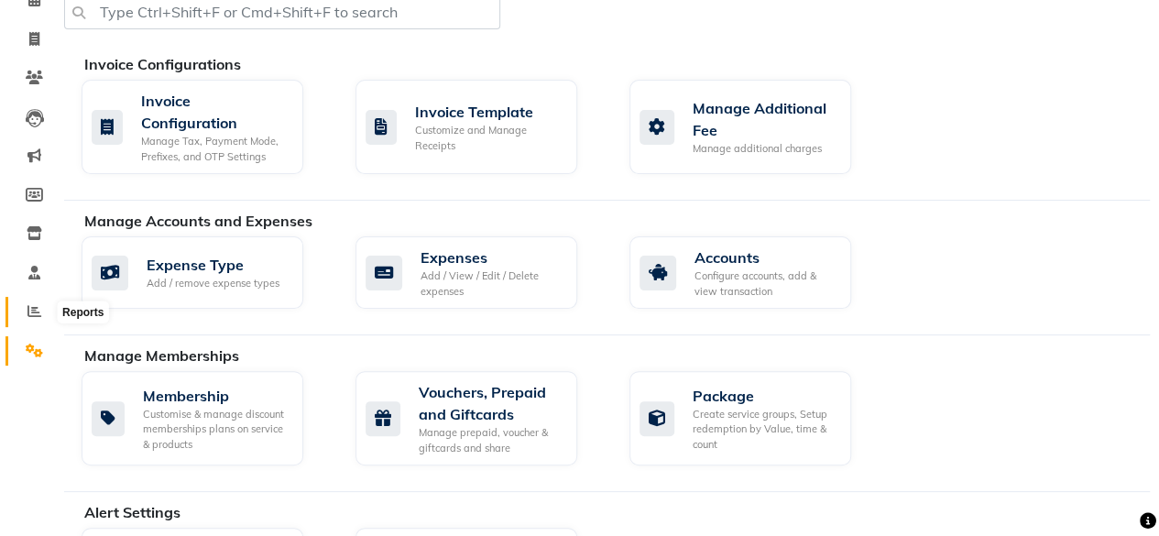
click at [34, 314] on icon at bounding box center [34, 311] width 14 height 14
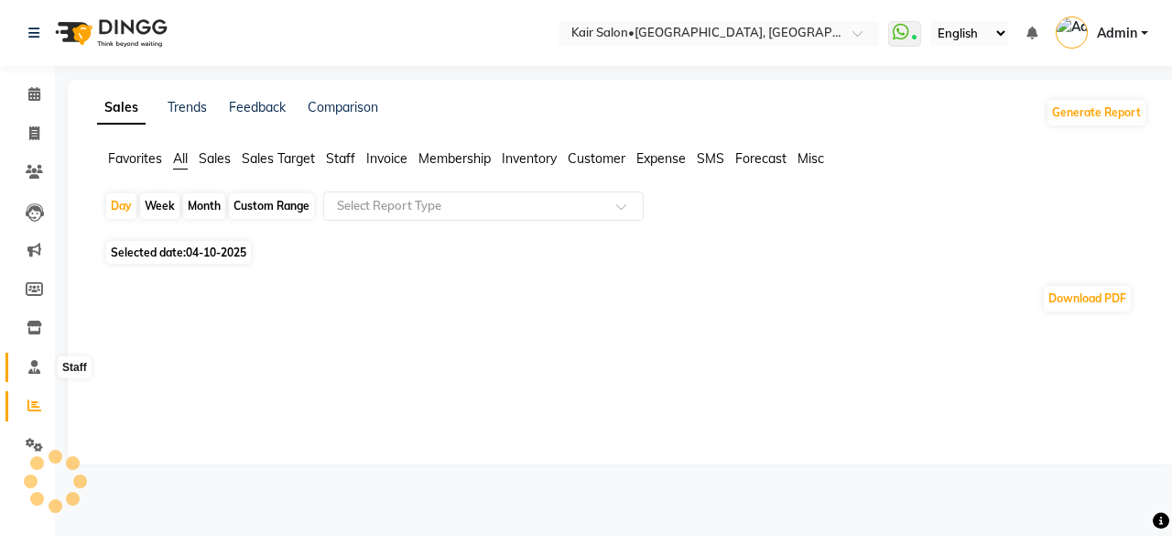
click at [31, 368] on icon at bounding box center [34, 367] width 12 height 14
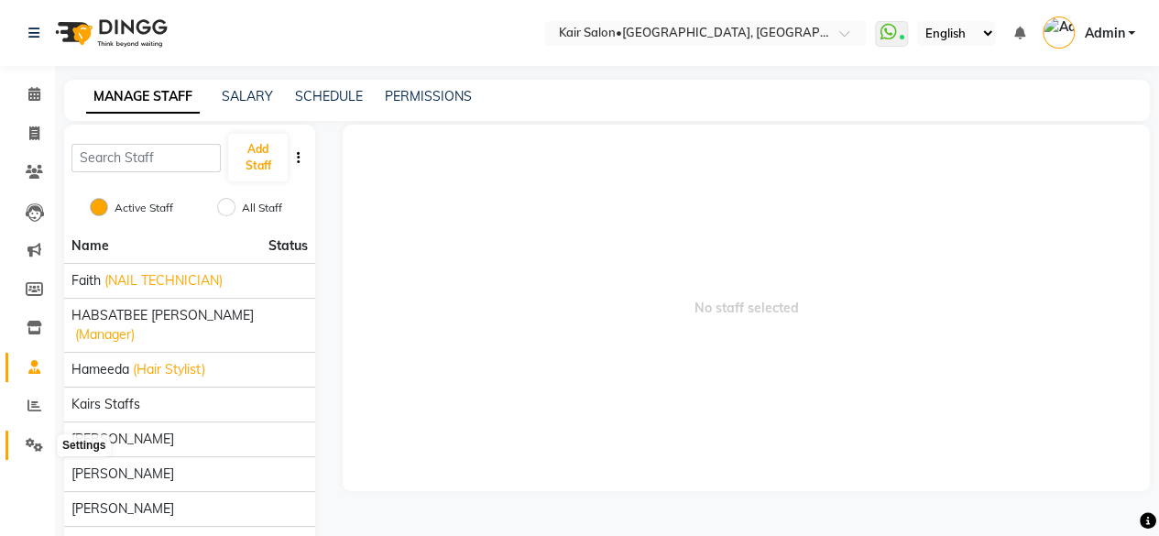
click at [30, 441] on icon at bounding box center [34, 445] width 17 height 14
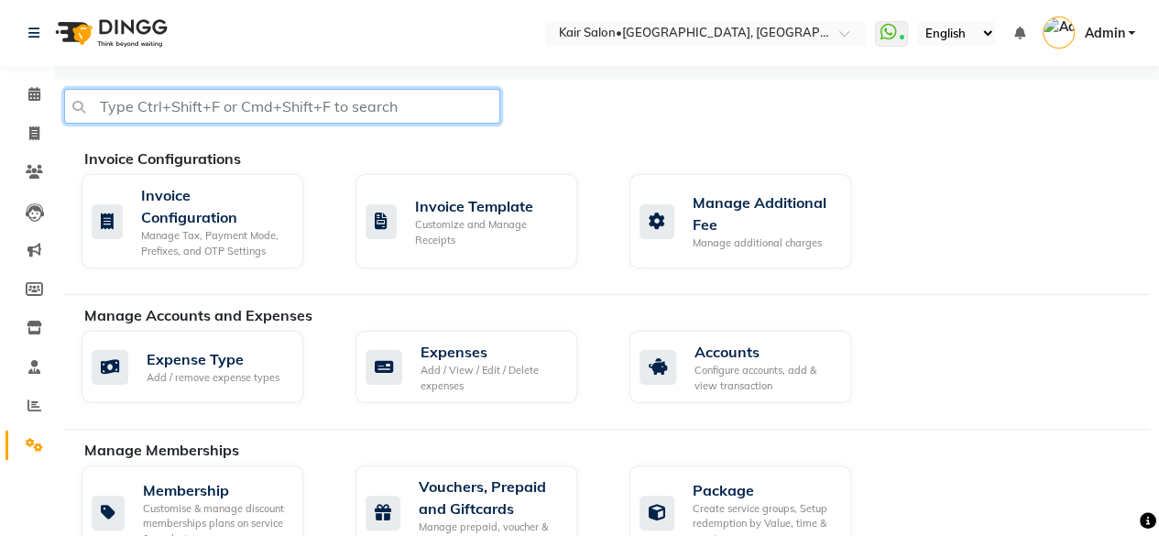
click at [152, 116] on input "text" at bounding box center [282, 106] width 436 height 35
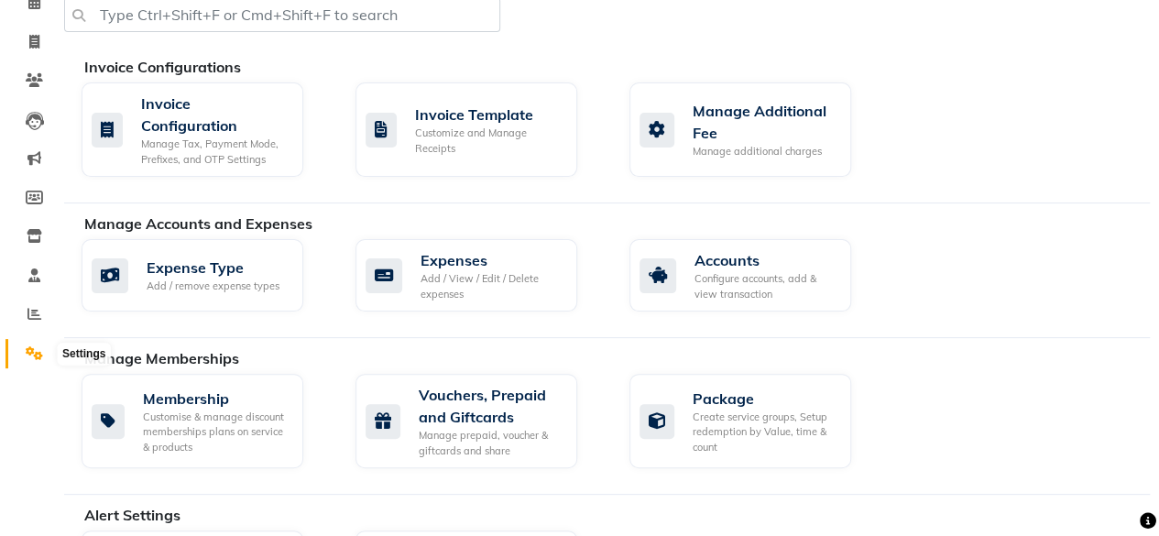
click at [33, 349] on icon at bounding box center [34, 353] width 17 height 14
click at [31, 359] on icon at bounding box center [34, 353] width 17 height 14
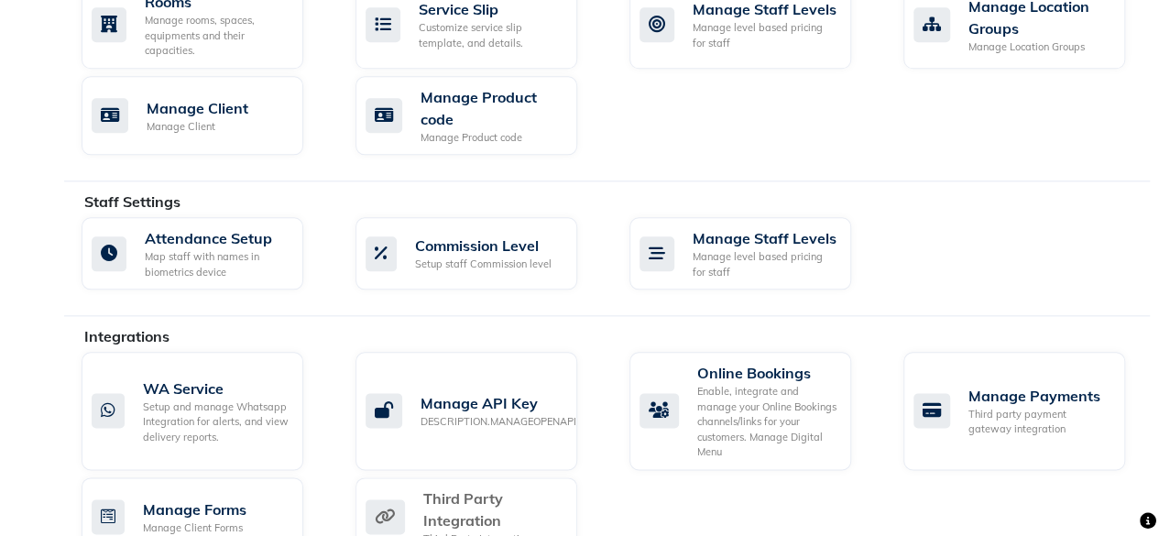
scroll to position [1102, 0]
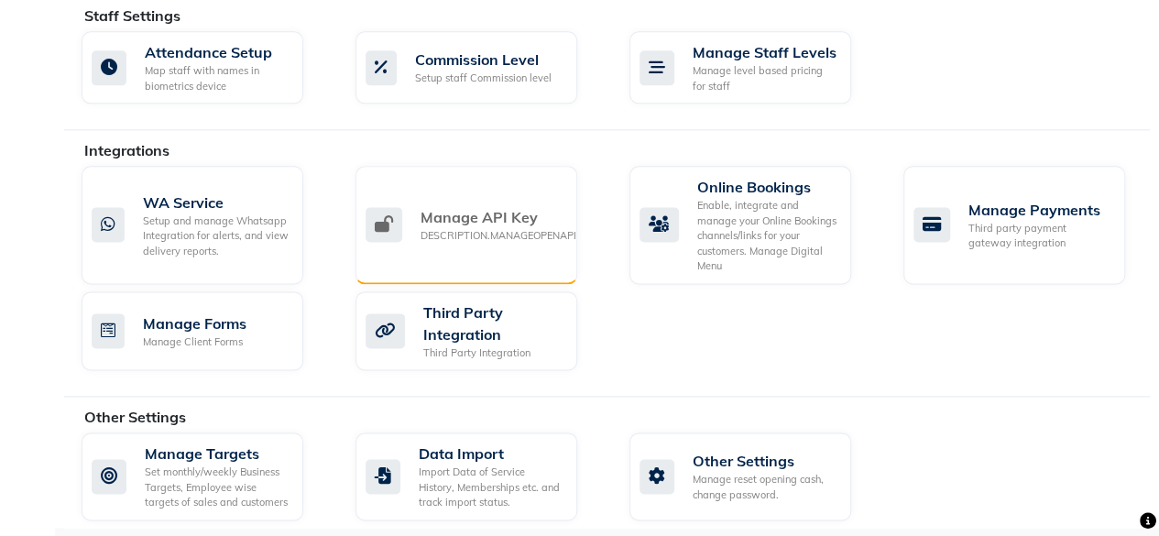
click at [498, 239] on div "Manage API Key DESCRIPTION.MANAGEOPENAPI" at bounding box center [466, 225] width 222 height 118
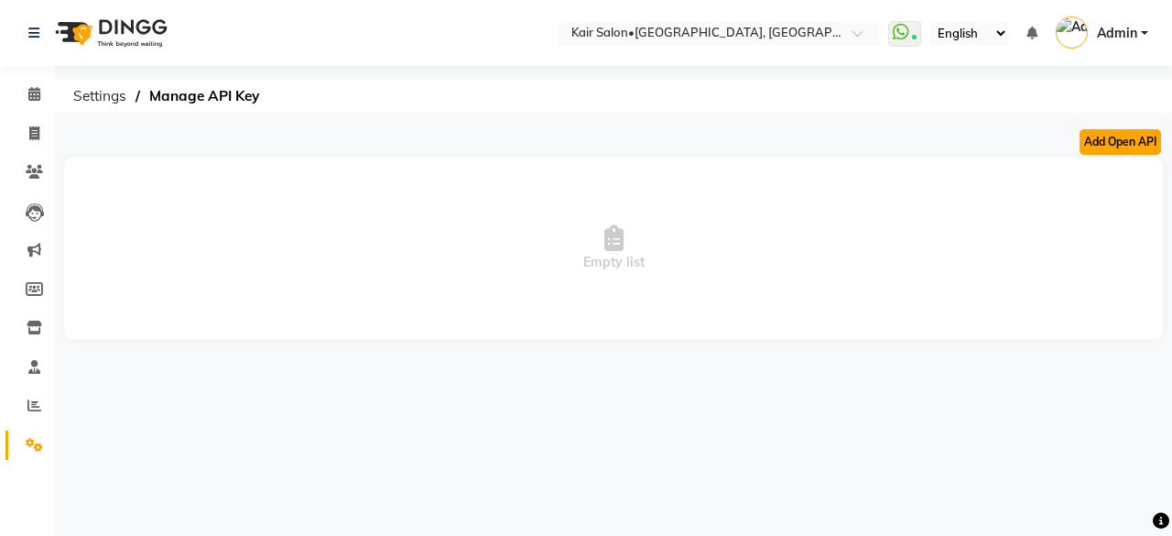
click at [1111, 143] on button "Add Open API" at bounding box center [1121, 142] width 82 height 26
select select "1: basic-open-apis"
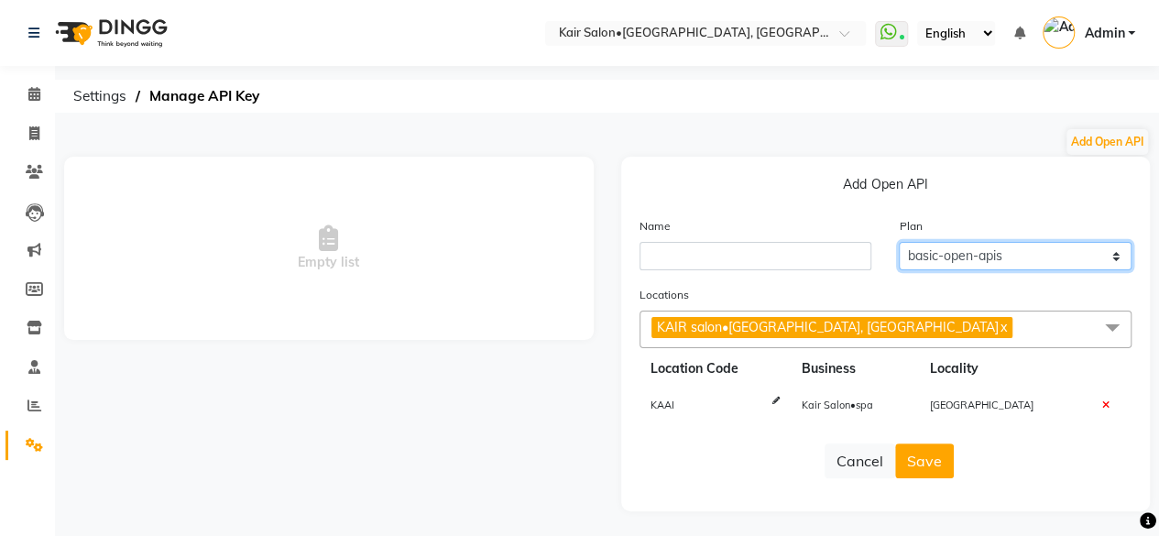
click at [1112, 257] on select "Select basic-open-apis" at bounding box center [1015, 256] width 233 height 28
click at [1112, 256] on select "Select basic-open-apis" at bounding box center [1015, 256] width 233 height 28
click at [35, 97] on icon at bounding box center [34, 94] width 12 height 14
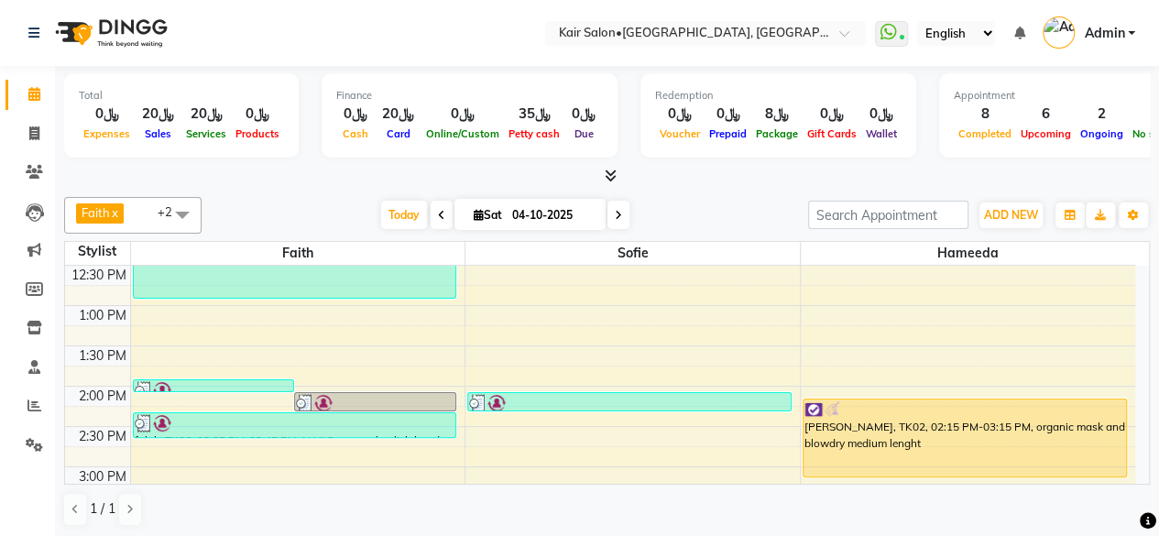
scroll to position [317, 0]
